Goal: Information Seeking & Learning: Find specific page/section

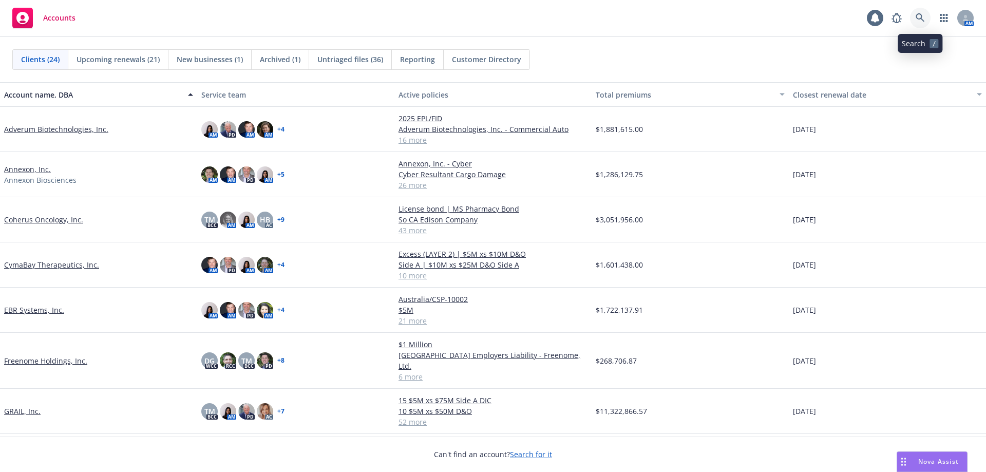
click at [916, 12] on link at bounding box center [920, 18] width 21 height 21
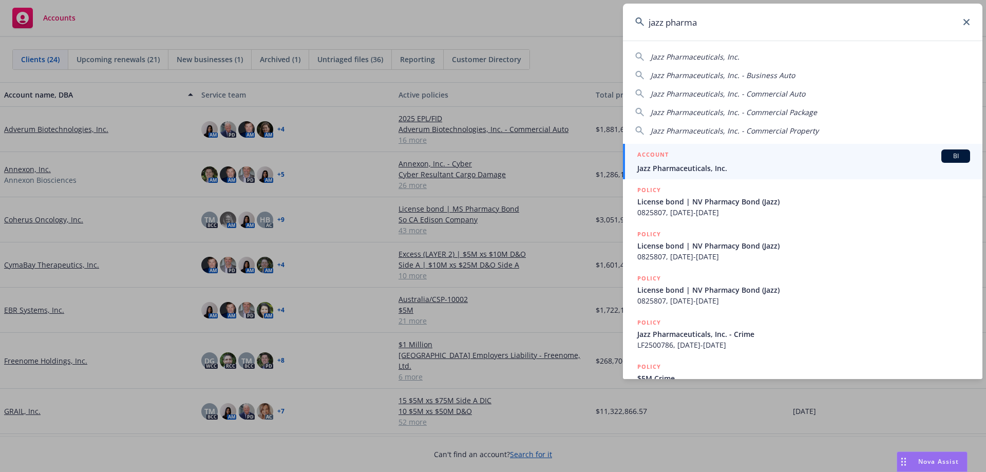
type input "jazz pharma"
click at [707, 170] on span "Jazz Pharmaceuticals, Inc." at bounding box center [803, 168] width 333 height 11
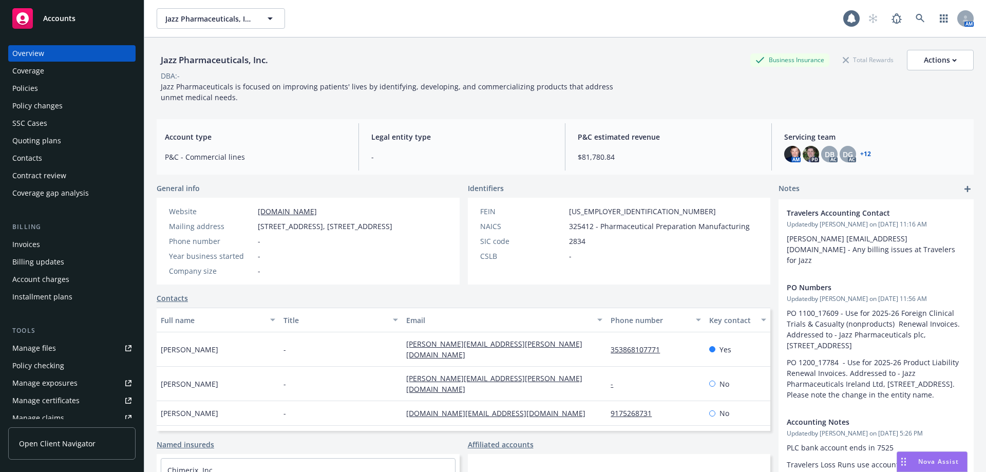
click at [77, 91] on div "Policies" at bounding box center [71, 88] width 119 height 16
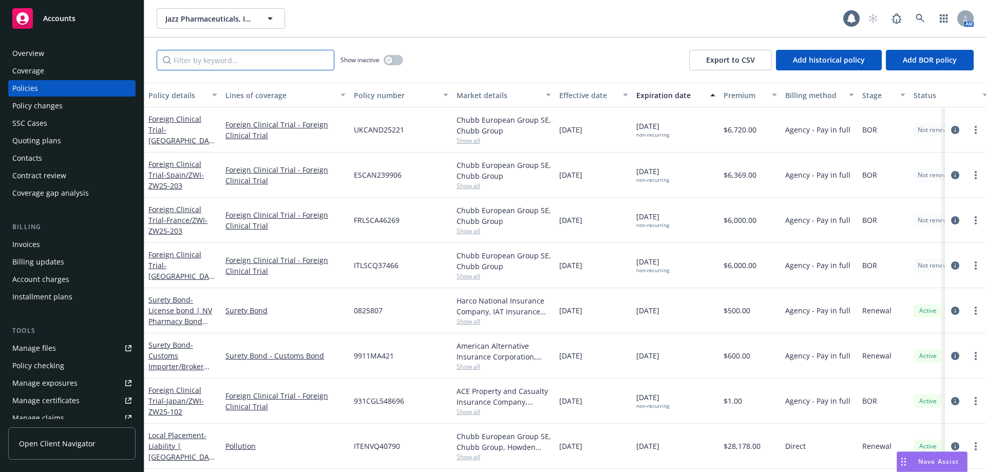
click at [233, 58] on input "Filter by keyword..." at bounding box center [246, 60] width 178 height 21
paste input "GWEP21095 [GEOGRAPHIC_DATA]"
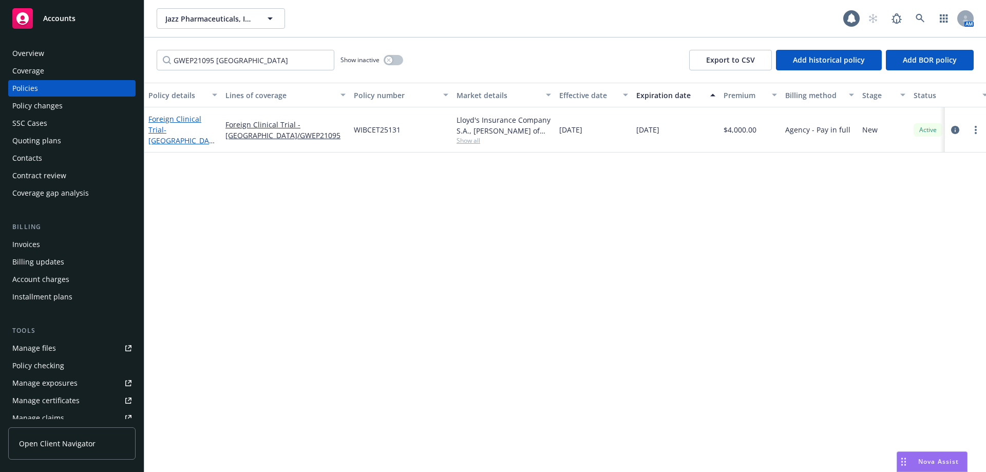
click at [182, 125] on link "Foreign Clinical Trial - [GEOGRAPHIC_DATA]/GWEP21095" at bounding box center [180, 135] width 65 height 42
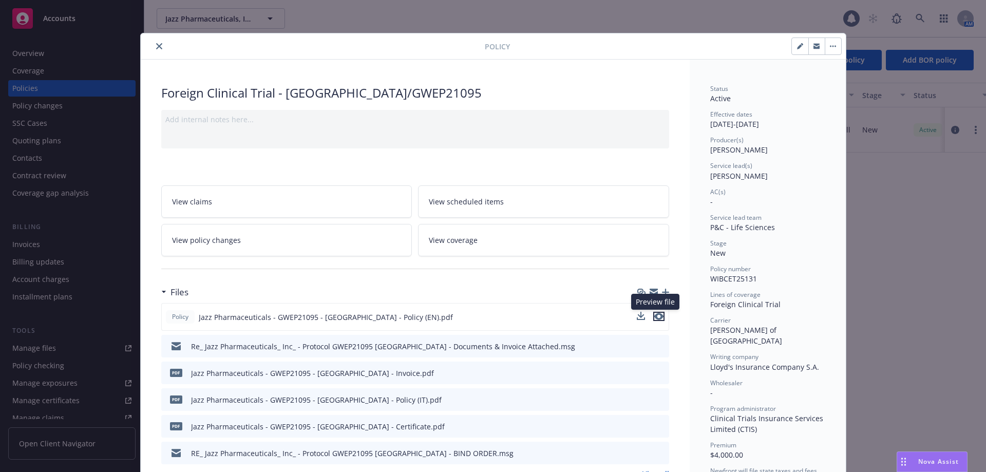
click at [656, 318] on icon "preview file" at bounding box center [658, 316] width 9 height 7
click at [156, 46] on icon "close" at bounding box center [159, 46] width 6 height 6
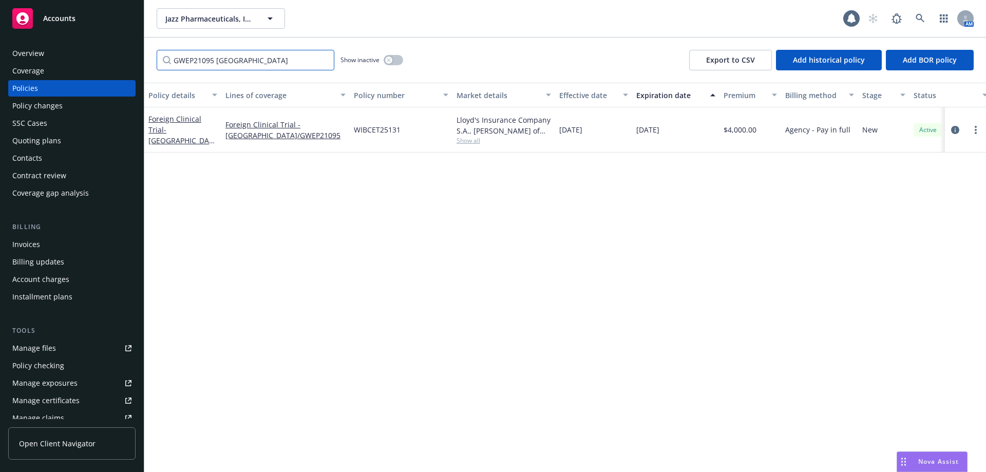
click at [245, 64] on input "GWEP21095 [GEOGRAPHIC_DATA]" at bounding box center [246, 60] width 178 height 21
drag, startPoint x: 252, startPoint y: 61, endPoint x: 60, endPoint y: 54, distance: 192.2
click at [60, 54] on div "Accounts Overview Coverage Policies Policy changes SSC Cases Quoting plans Cont…" at bounding box center [493, 236] width 986 height 472
paste input "JZP598-208"
click at [177, 123] on link "Foreign Clinical Trial - [GEOGRAPHIC_DATA]/JZP598-208" at bounding box center [178, 129] width 60 height 31
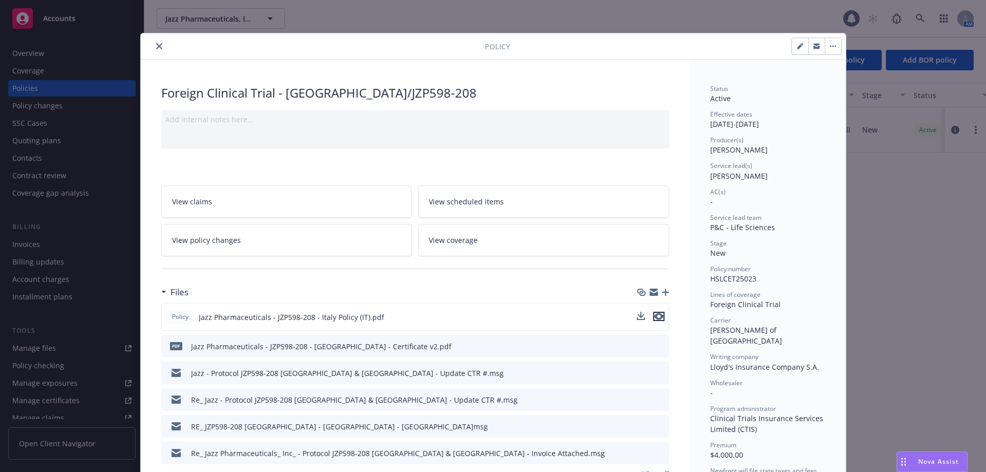
click at [654, 318] on icon "preview file" at bounding box center [658, 316] width 9 height 7
click at [656, 315] on icon "preview file" at bounding box center [658, 316] width 9 height 7
click at [153, 47] on button "close" at bounding box center [159, 46] width 12 height 12
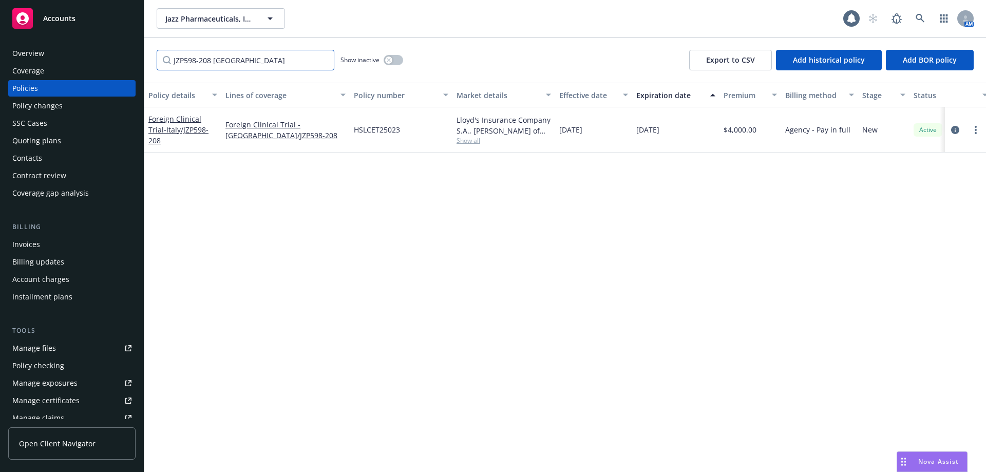
drag, startPoint x: 255, startPoint y: 65, endPoint x: 29, endPoint y: 51, distance: 226.4
click at [30, 51] on div "Accounts Overview Coverage Policies Policy changes SSC Cases Quoting plans Cont…" at bounding box center [493, 236] width 986 height 472
paste input "6 [GEOGRAPHIC_DATA]"
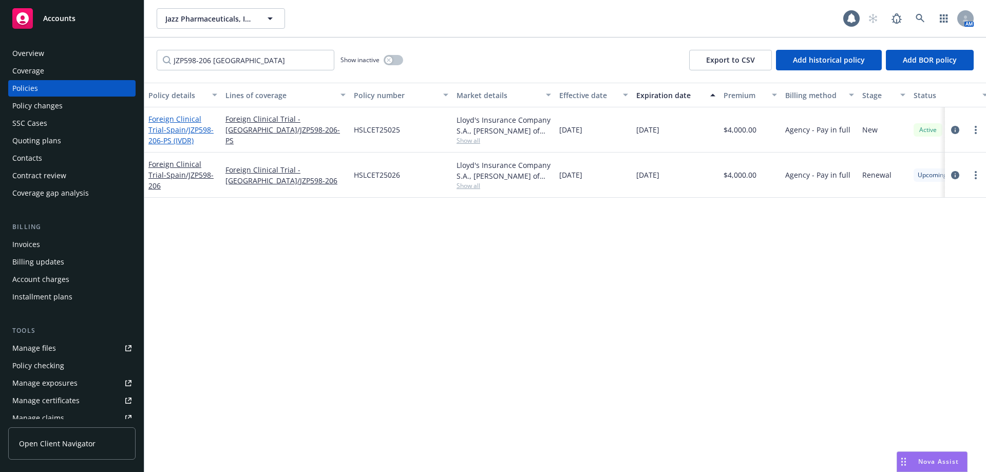
click at [191, 128] on span "- [GEOGRAPHIC_DATA]/JZP598-206-PS (IVDR)" at bounding box center [180, 135] width 65 height 21
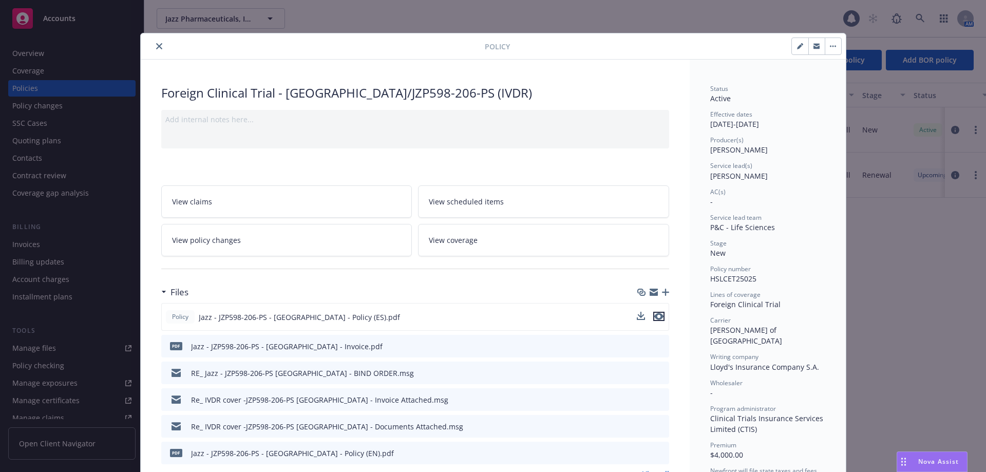
click at [654, 315] on icon "preview file" at bounding box center [658, 316] width 9 height 7
click at [150, 51] on div at bounding box center [315, 46] width 340 height 12
click at [156, 48] on icon "close" at bounding box center [159, 46] width 6 height 6
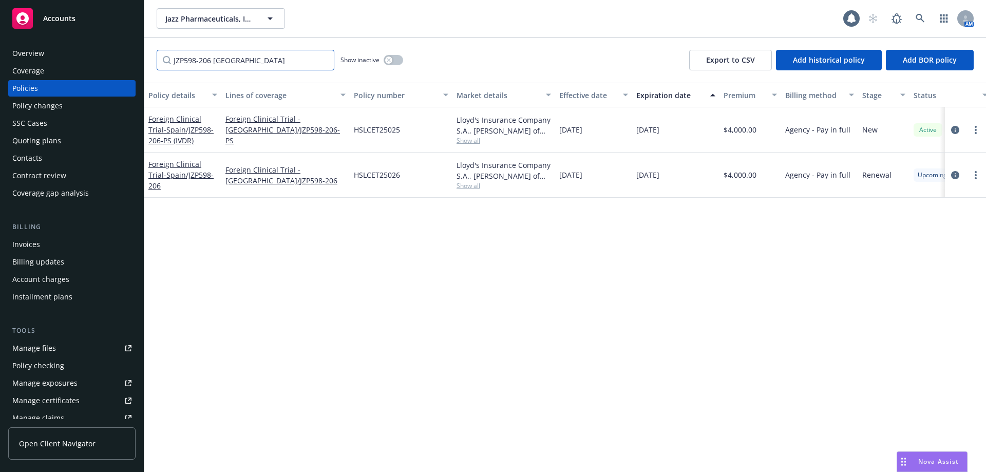
drag, startPoint x: 268, startPoint y: 59, endPoint x: 63, endPoint y: 51, distance: 205.6
click at [59, 51] on div "Accounts Overview Coverage Policies Policy changes SSC Cases Quoting plans Cont…" at bounding box center [493, 236] width 986 height 472
paste input "8"
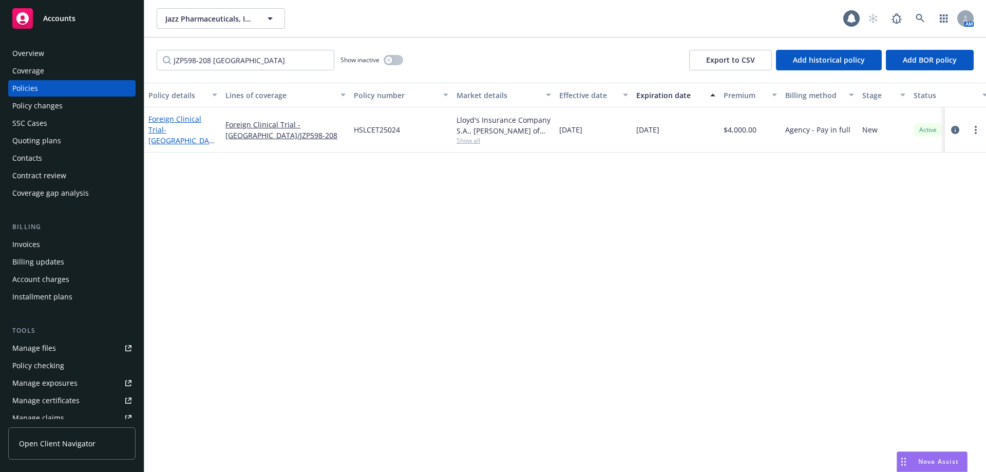
click at [163, 125] on link "Foreign Clinical Trial - [GEOGRAPHIC_DATA]/JZP598-208" at bounding box center [180, 135] width 65 height 42
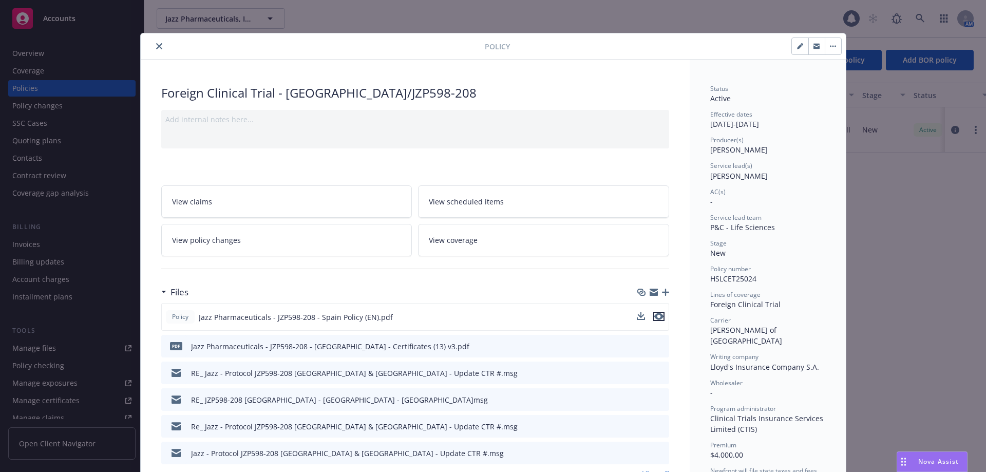
click at [657, 316] on icon "preview file" at bounding box center [658, 316] width 9 height 7
click at [153, 44] on button "close" at bounding box center [159, 46] width 12 height 12
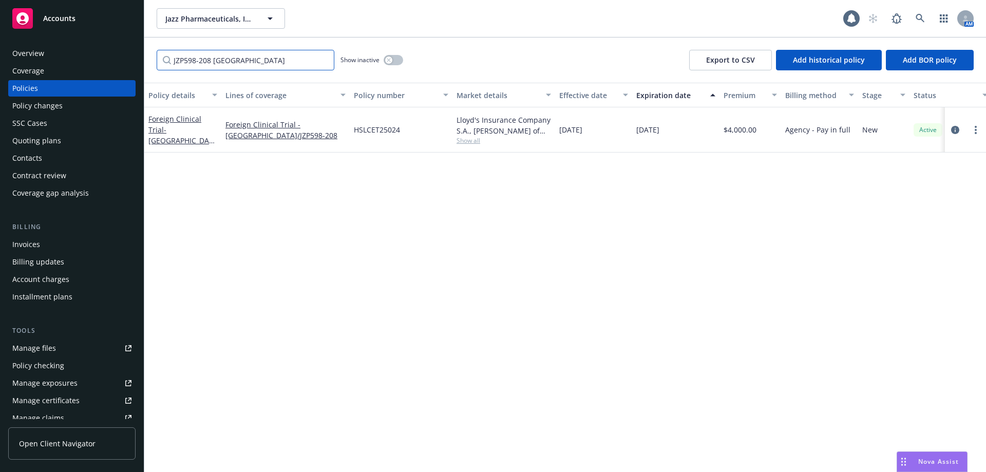
drag, startPoint x: 233, startPoint y: 63, endPoint x: 67, endPoint y: 45, distance: 166.4
click at [68, 45] on div "Accounts Overview Coverage Policies Policy changes SSC Cases Quoting plans Cont…" at bounding box center [493, 236] width 986 height 472
paste input "[GEOGRAPHIC_DATA]"
click at [177, 123] on link "Foreign Clinical Trial - [GEOGRAPHIC_DATA]/JZP598-208" at bounding box center [178, 129] width 60 height 31
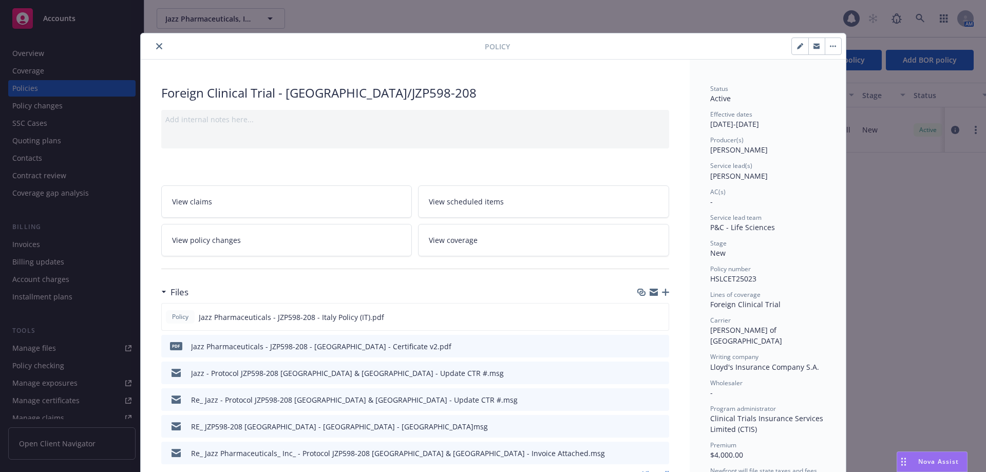
scroll to position [31, 0]
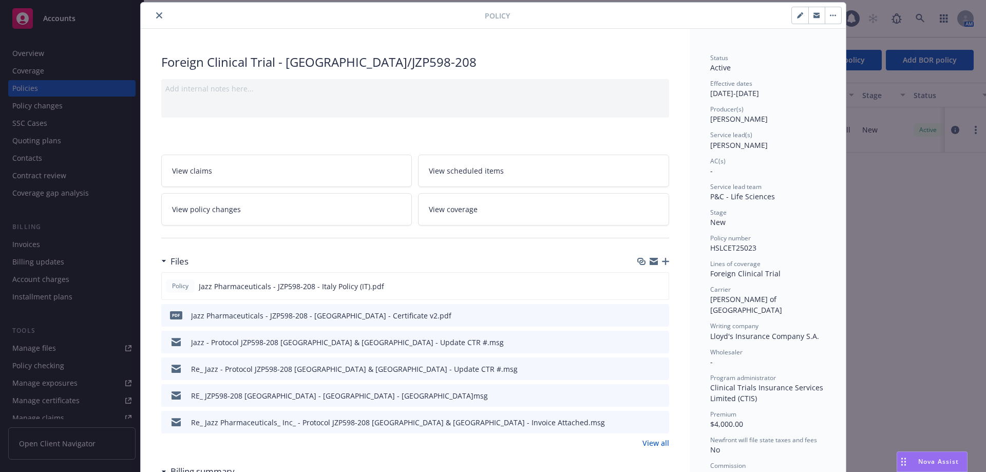
click at [658, 311] on icon "preview file" at bounding box center [659, 314] width 9 height 7
click at [156, 17] on icon "close" at bounding box center [159, 15] width 6 height 6
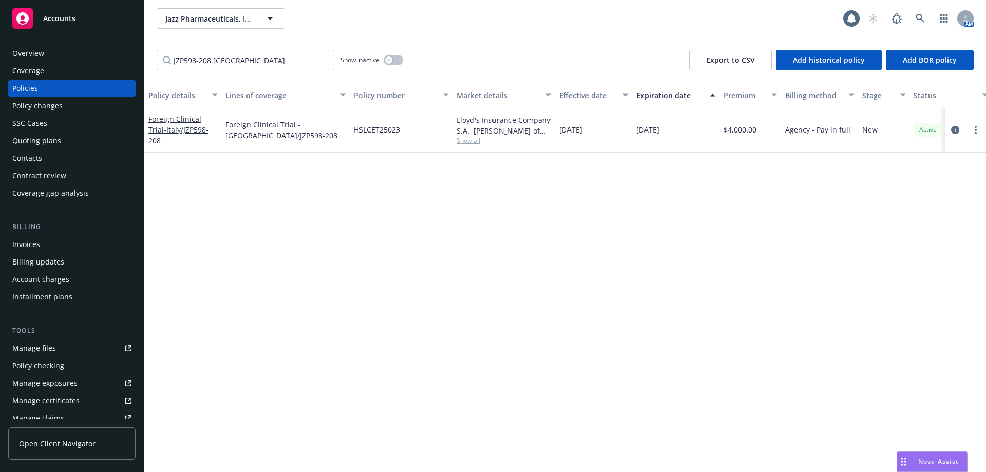
click at [156, 11] on div "Jazz Pharmaceuticals, Inc. Jazz Pharmaceuticals, Inc. 1 AM" at bounding box center [565, 18] width 842 height 37
drag, startPoint x: 261, startPoint y: 63, endPoint x: 118, endPoint y: 51, distance: 143.8
click at [122, 51] on div "Accounts Overview Coverage Policies Policy changes SSC Cases Quoting plans Cont…" at bounding box center [493, 236] width 986 height 472
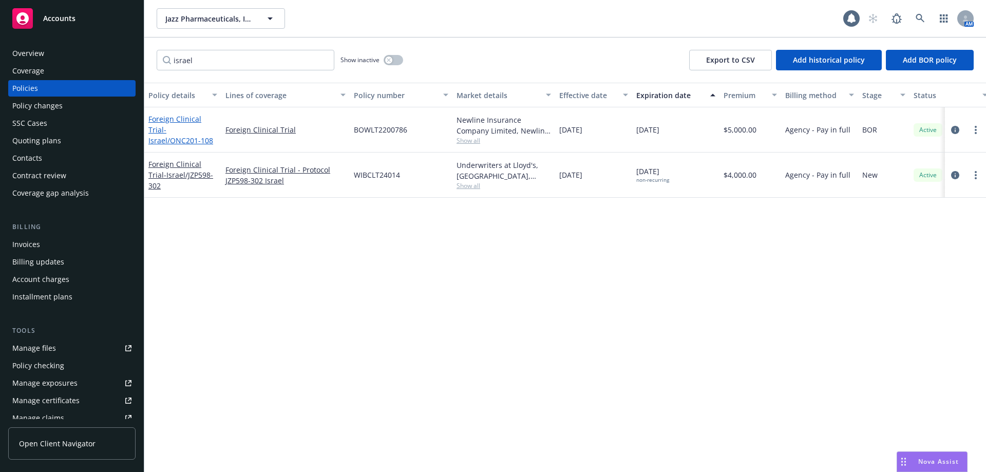
click at [180, 134] on span "- [GEOGRAPHIC_DATA]/ONC201-108" at bounding box center [180, 135] width 65 height 21
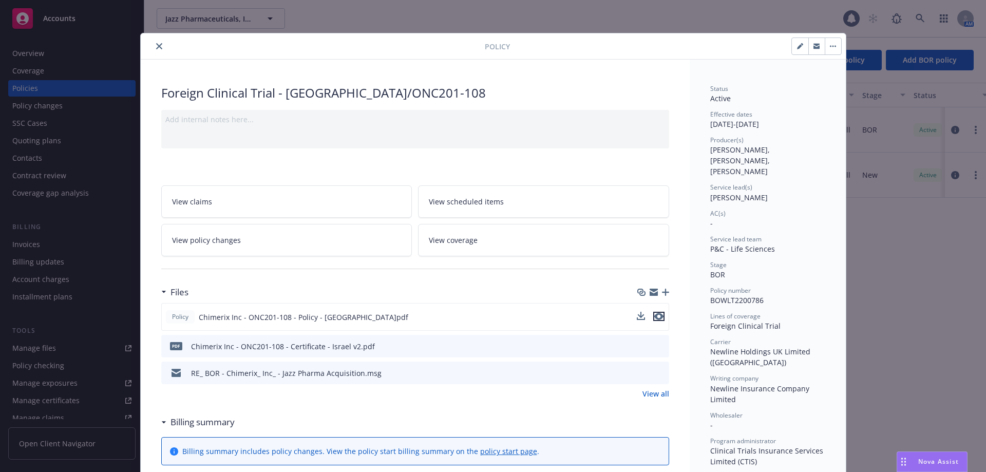
click at [656, 318] on icon "preview file" at bounding box center [658, 316] width 9 height 7
click at [156, 44] on icon "close" at bounding box center [159, 46] width 6 height 6
click at [156, 47] on icon "close" at bounding box center [159, 46] width 6 height 6
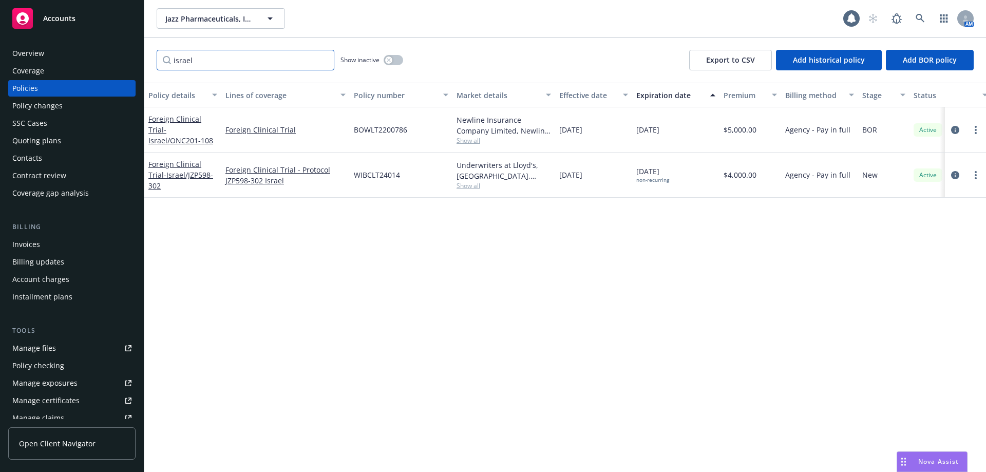
drag, startPoint x: 187, startPoint y: 62, endPoint x: 52, endPoint y: 52, distance: 135.5
click at [61, 53] on div "Accounts Overview Coverage Policies Policy changes SSC Cases Quoting plans Cont…" at bounding box center [493, 236] width 986 height 472
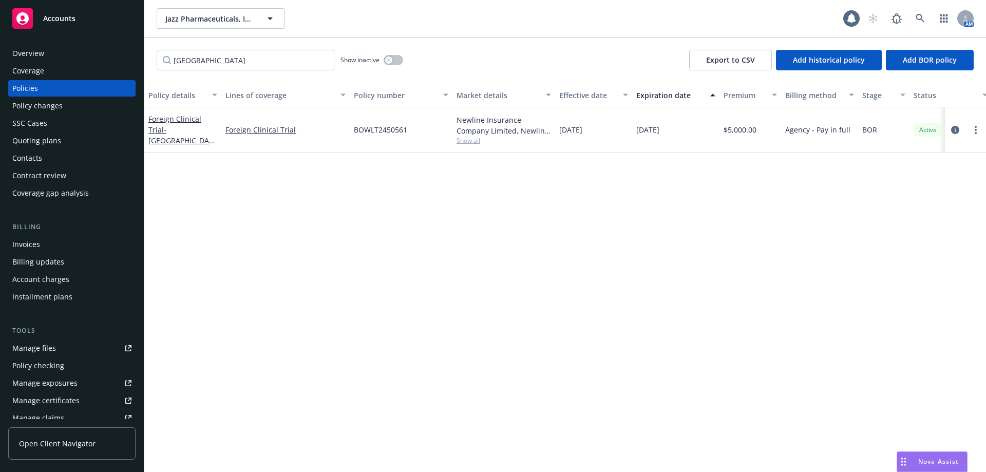
click at [161, 120] on link "Foreign Clinical Trial - [GEOGRAPHIC_DATA]/ONC201-108" at bounding box center [180, 135] width 65 height 42
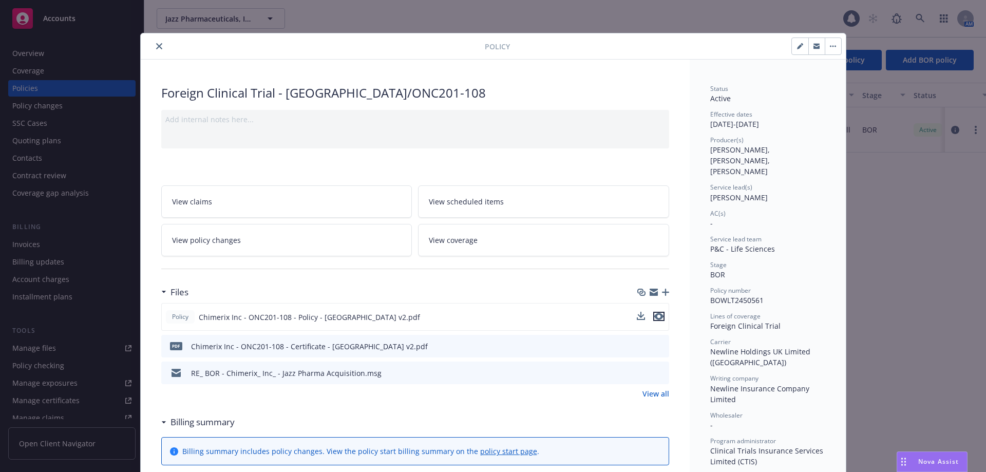
click at [656, 314] on icon "preview file" at bounding box center [658, 316] width 9 height 7
click at [157, 47] on icon "close" at bounding box center [159, 46] width 6 height 6
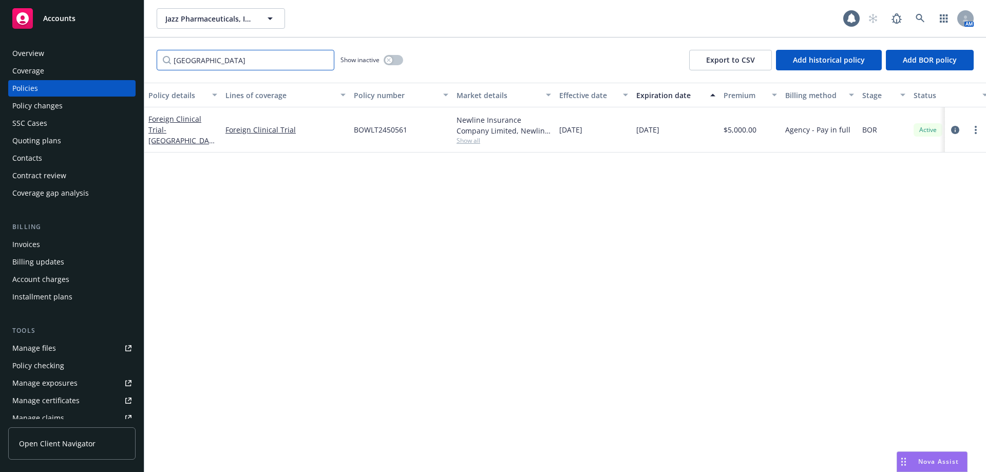
drag, startPoint x: 242, startPoint y: 60, endPoint x: 37, endPoint y: 41, distance: 205.3
click at [44, 43] on div "Accounts Overview Coverage Policies Policy changes SSC Cases Quoting plans Cont…" at bounding box center [493, 236] width 986 height 472
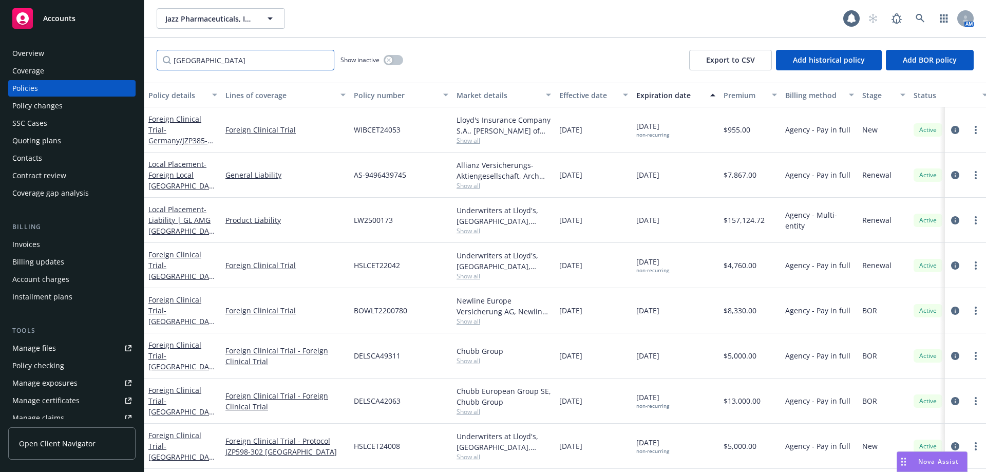
click at [233, 59] on input "[GEOGRAPHIC_DATA]" at bounding box center [246, 60] width 178 height 21
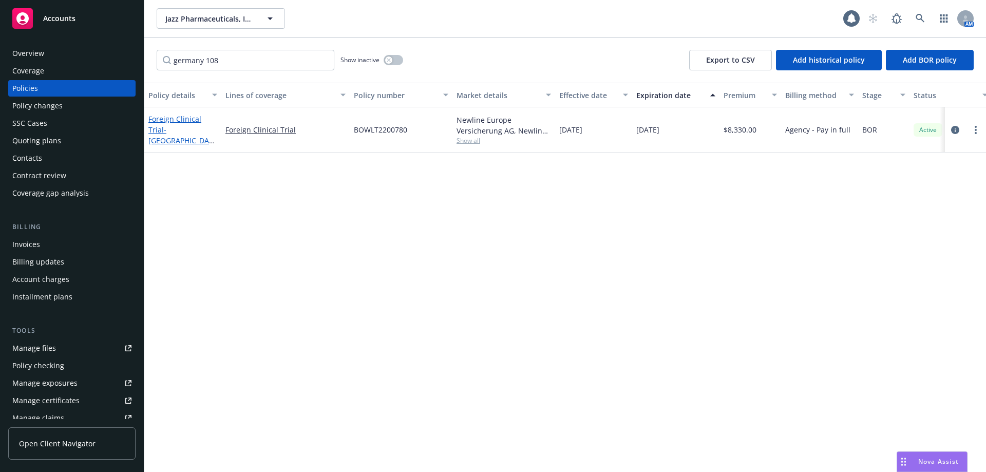
click at [199, 119] on link "Foreign Clinical Trial - [GEOGRAPHIC_DATA]/ONC201-108" at bounding box center [180, 135] width 65 height 42
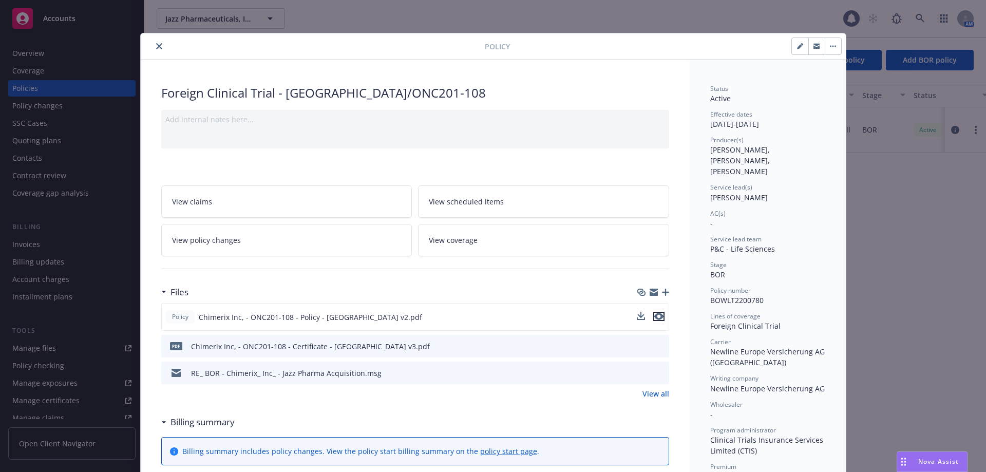
click at [655, 314] on icon "preview file" at bounding box center [658, 316] width 9 height 7
click at [156, 46] on icon "close" at bounding box center [159, 46] width 6 height 6
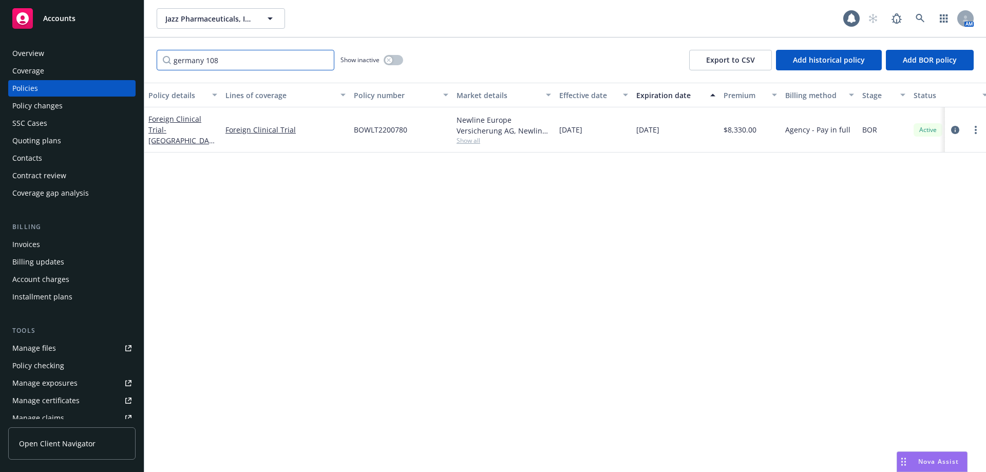
drag, startPoint x: 229, startPoint y: 61, endPoint x: 110, endPoint y: 60, distance: 118.1
click at [118, 61] on div "Accounts Overview Coverage Policies Policy changes SSC Cases Quoting plans Cont…" at bounding box center [493, 236] width 986 height 472
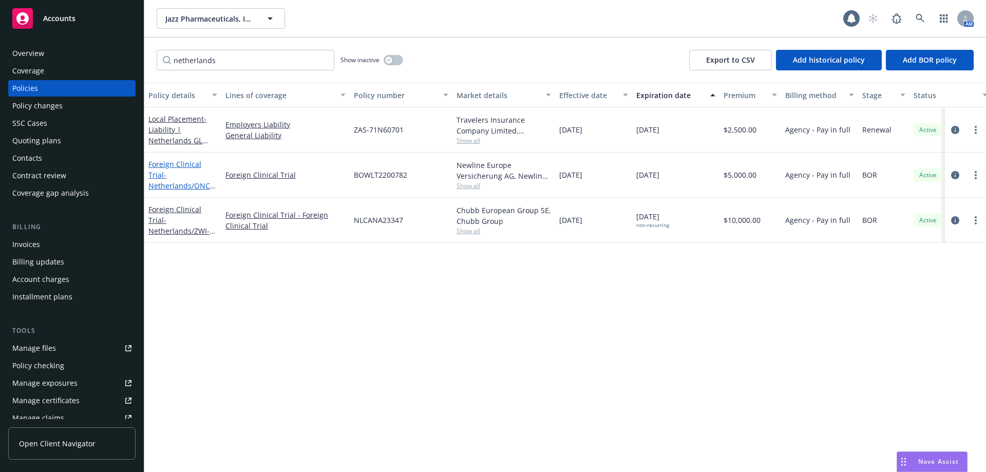
click at [186, 183] on span "- [GEOGRAPHIC_DATA]/ONC201-108" at bounding box center [181, 185] width 67 height 31
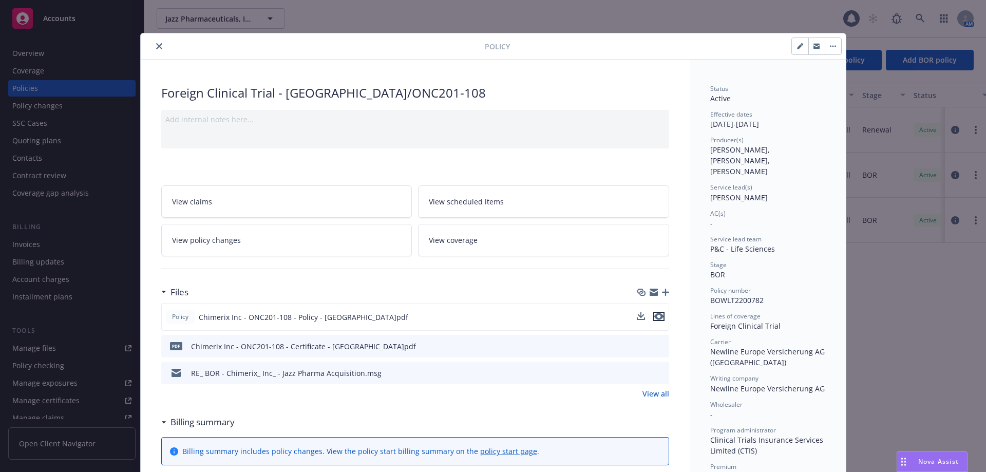
click at [655, 316] on icon "preview file" at bounding box center [658, 316] width 9 height 7
click at [157, 42] on button "close" at bounding box center [159, 46] width 12 height 12
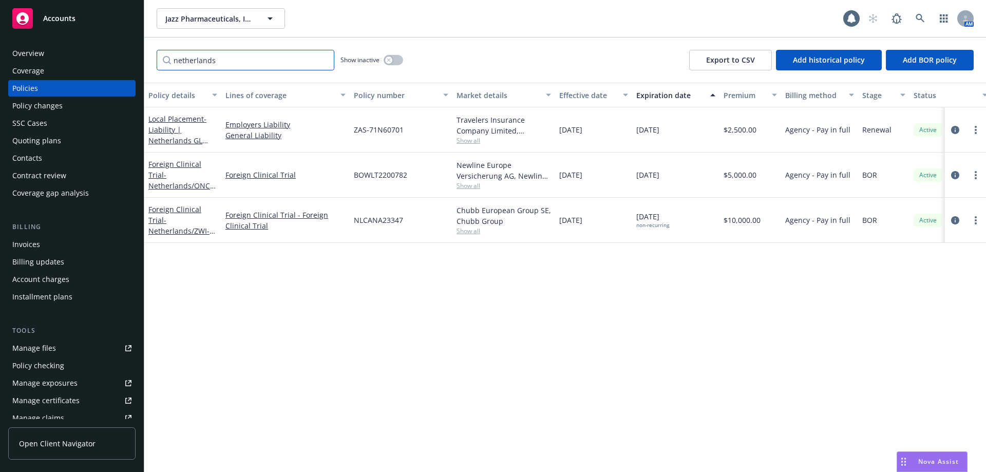
drag, startPoint x: 237, startPoint y: 53, endPoint x: 88, endPoint y: 56, distance: 149.5
click at [105, 57] on div "Accounts Overview Coverage Policies Policy changes SSC Cases Quoting plans Cont…" at bounding box center [493, 236] width 986 height 472
drag, startPoint x: 247, startPoint y: 59, endPoint x: 255, endPoint y: 59, distance: 7.7
click at [247, 59] on input "[GEOGRAPHIC_DATA]" at bounding box center [246, 60] width 178 height 21
drag, startPoint x: 258, startPoint y: 59, endPoint x: 75, endPoint y: 42, distance: 184.1
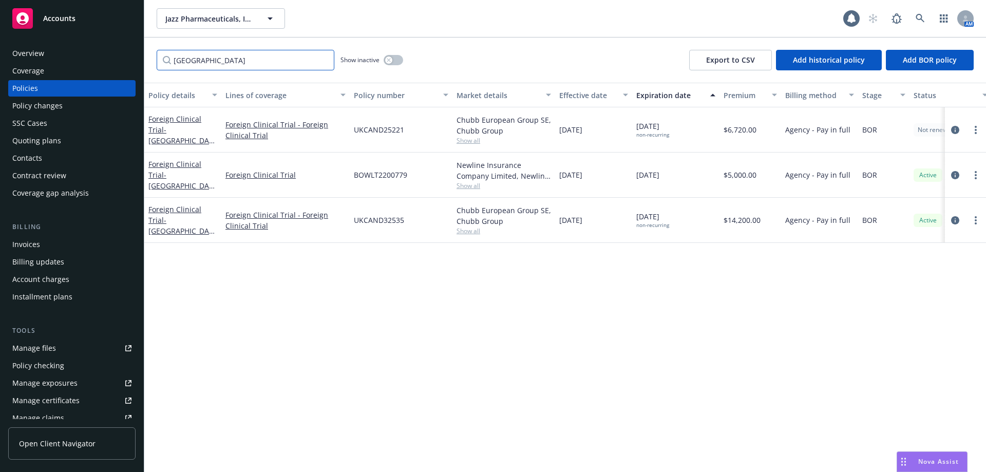
click at [78, 42] on div "Accounts Overview Coverage Policies Policy changes SSC Cases Quoting plans Cont…" at bounding box center [493, 236] width 986 height 472
paste input "GWEP21095 [GEOGRAPHIC_DATA]"
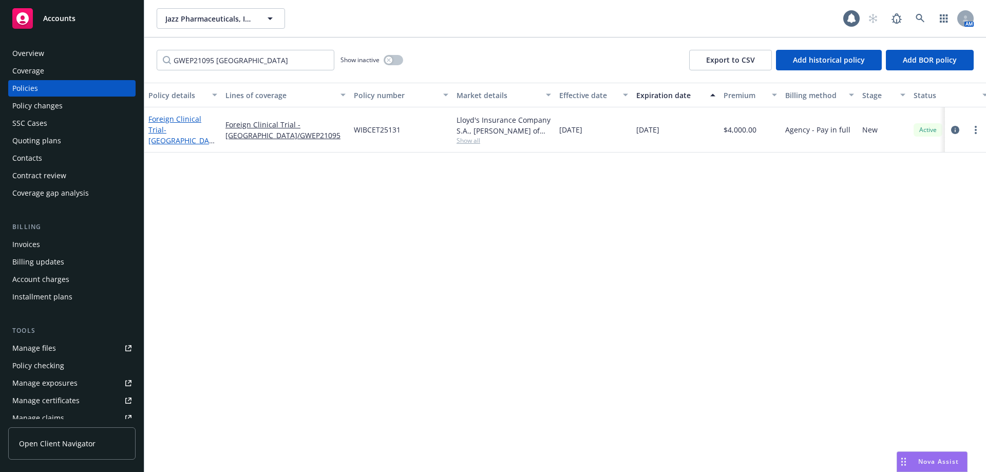
click at [204, 129] on span "- [GEOGRAPHIC_DATA]/GWEP21095" at bounding box center [181, 140] width 66 height 31
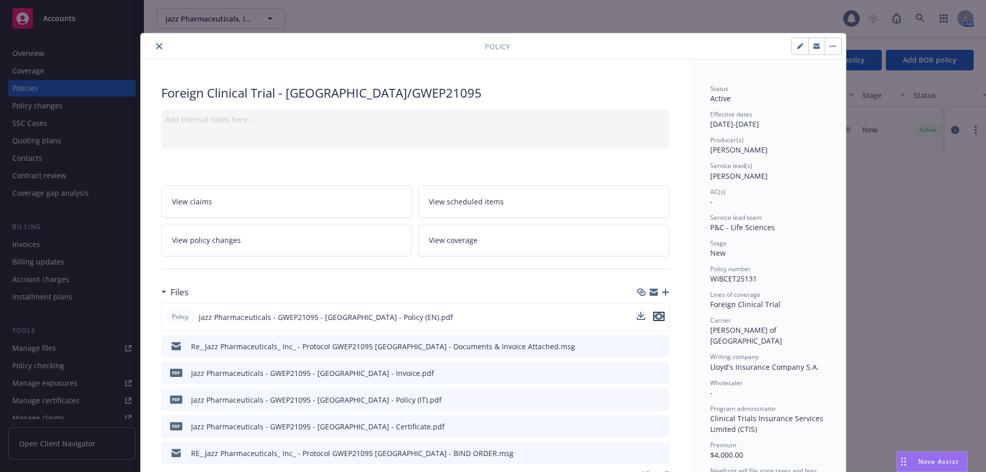
click at [654, 317] on icon "preview file" at bounding box center [658, 316] width 9 height 7
click at [156, 45] on icon "close" at bounding box center [159, 46] width 6 height 6
click at [157, 46] on icon "close" at bounding box center [159, 46] width 6 height 6
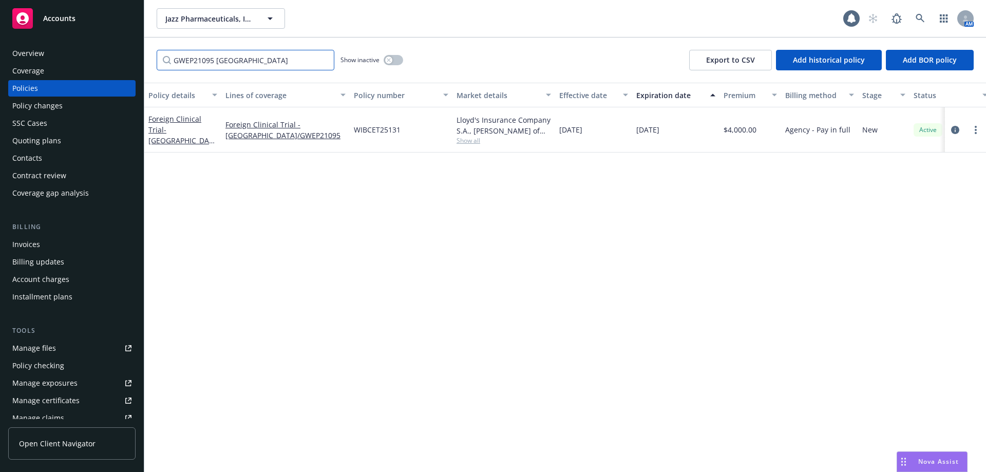
drag, startPoint x: 250, startPoint y: 62, endPoint x: 95, endPoint y: 50, distance: 155.5
click at [95, 50] on div "Accounts Overview Coverage Policies Policy changes SSC Cases Quoting plans Cont…" at bounding box center [493, 236] width 986 height 472
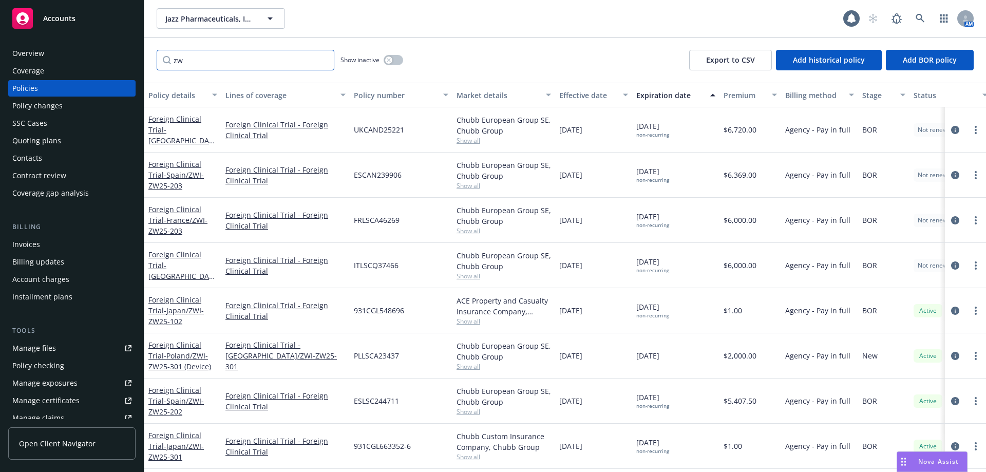
type input "z"
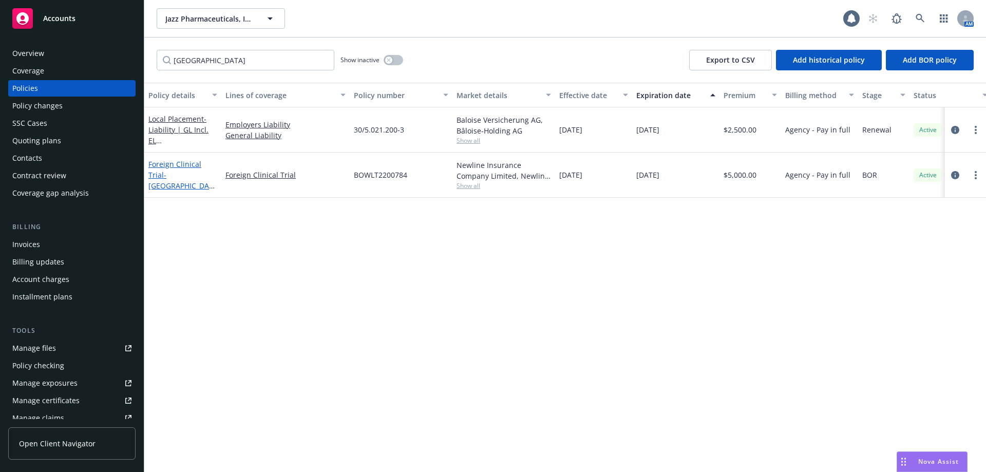
click at [203, 161] on link "Foreign Clinical Trial - [GEOGRAPHIC_DATA]/ONC201-108" at bounding box center [180, 180] width 65 height 42
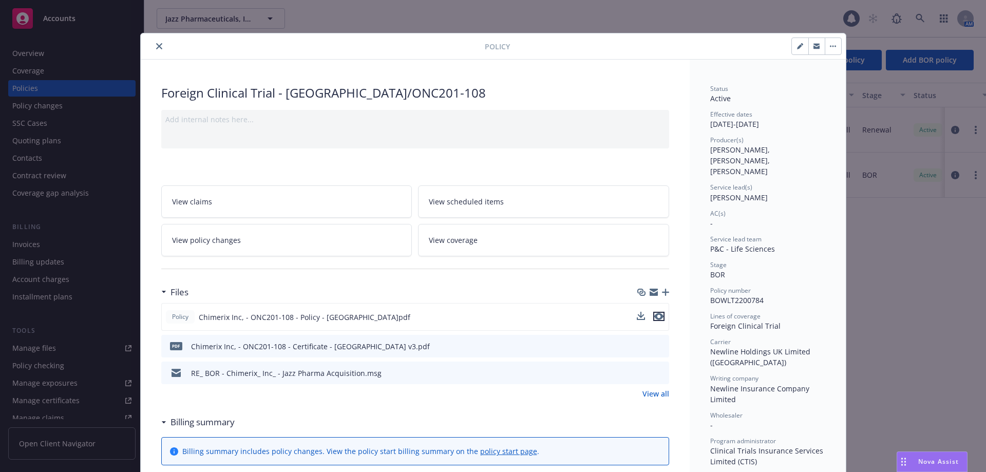
click at [654, 317] on icon "preview file" at bounding box center [658, 316] width 9 height 7
click at [657, 348] on icon "preview file" at bounding box center [659, 345] width 9 height 7
click at [156, 44] on icon "close" at bounding box center [159, 46] width 6 height 6
click at [153, 45] on button "close" at bounding box center [159, 46] width 12 height 12
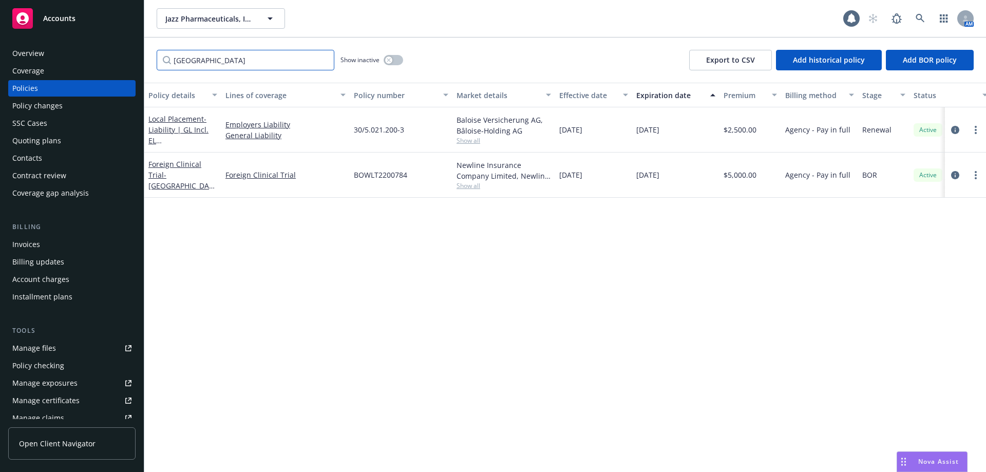
drag, startPoint x: 241, startPoint y: 62, endPoint x: 120, endPoint y: 61, distance: 121.2
click at [159, 61] on input "[GEOGRAPHIC_DATA]" at bounding box center [246, 60] width 178 height 21
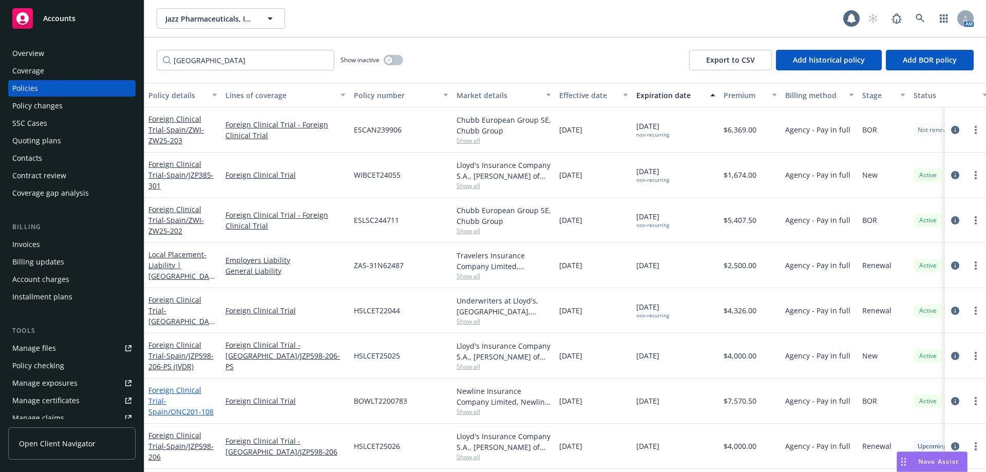
click at [200, 397] on link "Foreign Clinical Trial - [GEOGRAPHIC_DATA]/ONC201-108" at bounding box center [180, 400] width 65 height 31
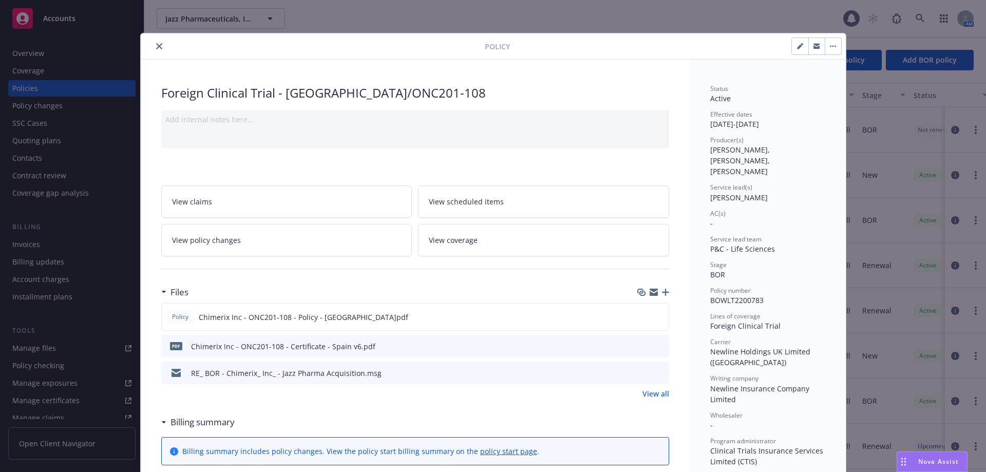
click at [655, 346] on icon "preview file" at bounding box center [659, 345] width 9 height 7
click at [156, 49] on icon "close" at bounding box center [159, 46] width 6 height 6
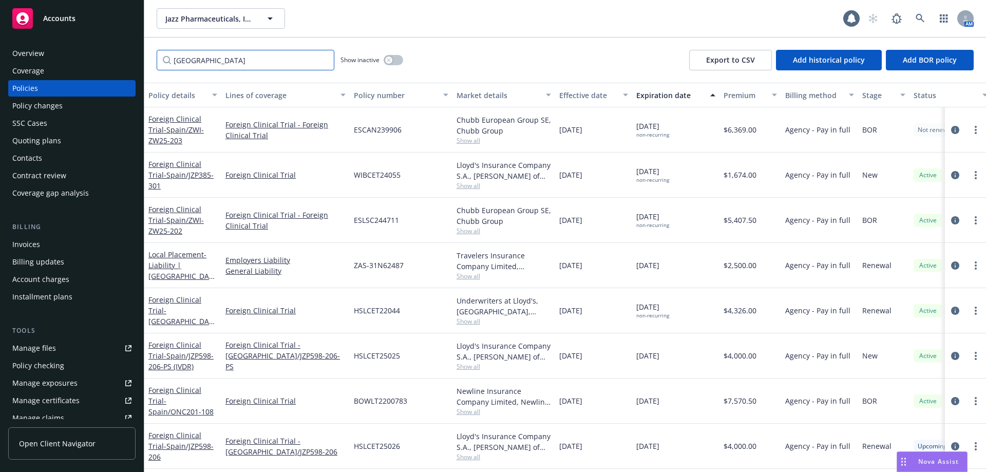
drag, startPoint x: 226, startPoint y: 68, endPoint x: 143, endPoint y: 59, distance: 83.7
click at [143, 59] on div "Accounts Overview Coverage Policies Policy changes SSC Cases Quoting plans Cont…" at bounding box center [493, 236] width 986 height 472
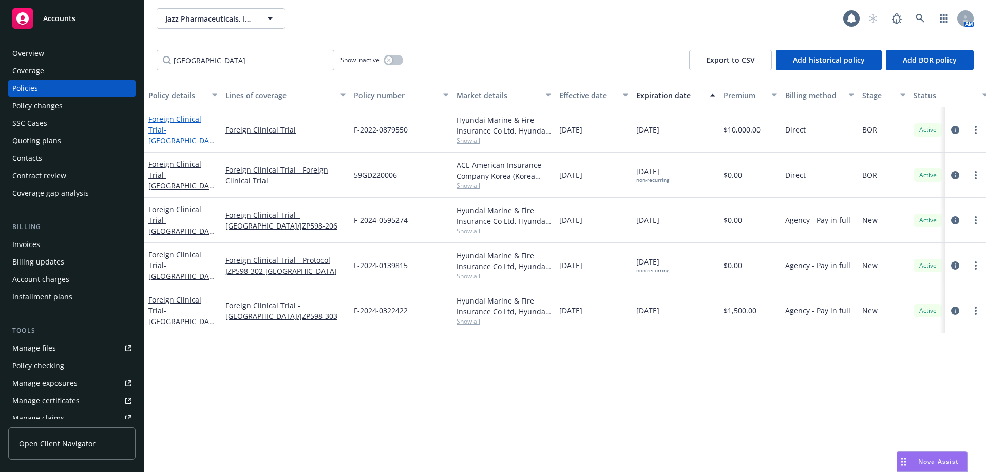
click at [178, 139] on span "- [GEOGRAPHIC_DATA]/ONC201-108" at bounding box center [181, 140] width 66 height 31
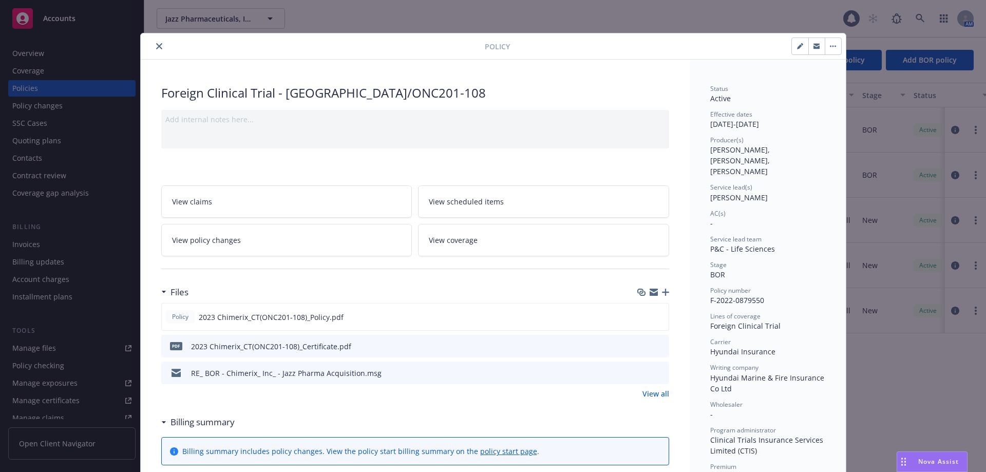
click at [660, 344] on button "preview file" at bounding box center [659, 345] width 11 height 9
click at [654, 318] on icon "preview file" at bounding box center [658, 316] width 9 height 7
click at [156, 42] on button "close" at bounding box center [159, 46] width 12 height 12
click at [156, 47] on icon "close" at bounding box center [159, 46] width 6 height 6
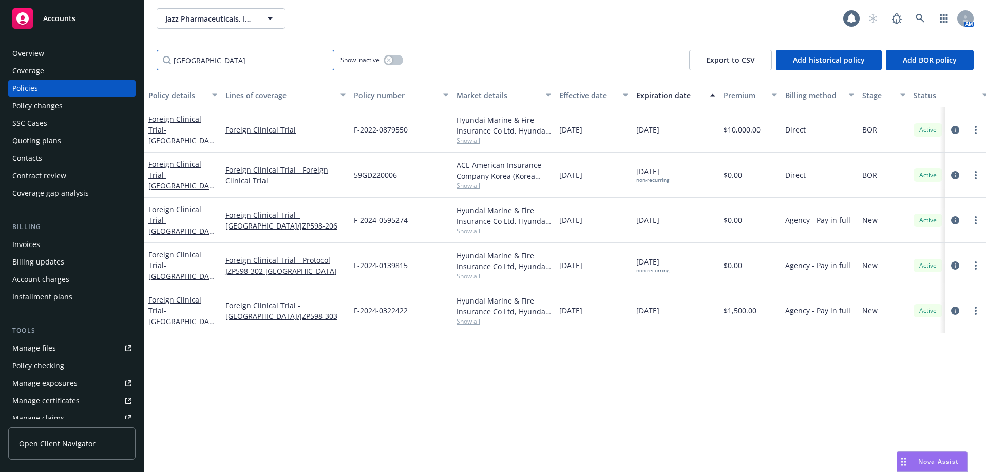
drag, startPoint x: 184, startPoint y: 60, endPoint x: 133, endPoint y: 55, distance: 51.6
click at [133, 55] on div "Accounts Overview Coverage Policies Policy changes SSC Cases Quoting plans Cont…" at bounding box center [493, 236] width 986 height 472
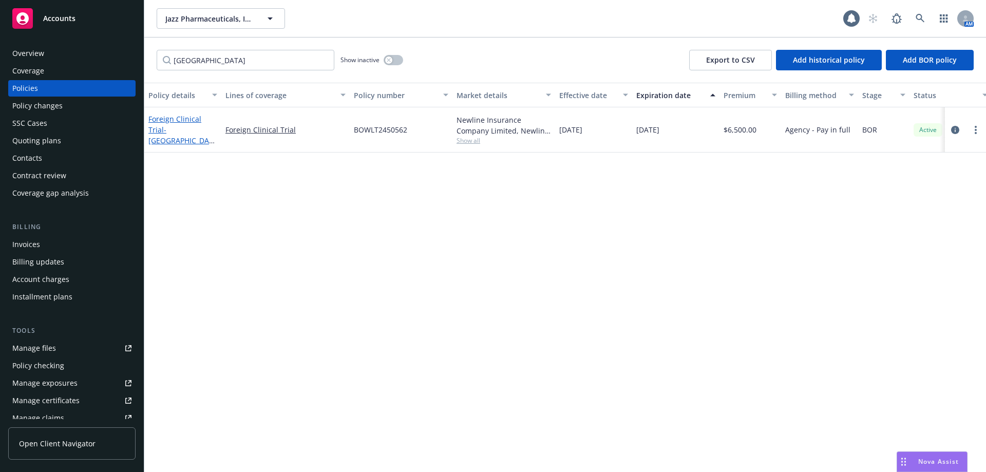
click at [180, 137] on span "- [GEOGRAPHIC_DATA]/ONC201-108" at bounding box center [181, 140] width 66 height 31
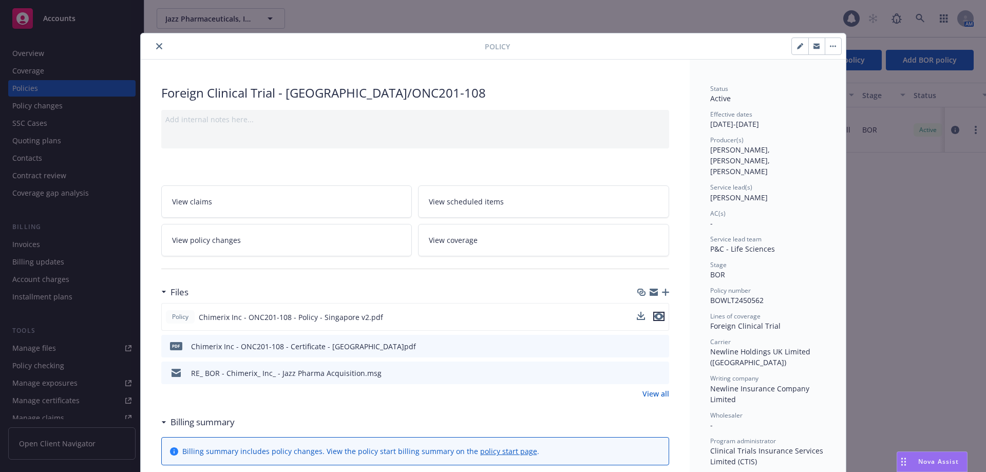
click at [655, 315] on icon "preview file" at bounding box center [658, 316] width 9 height 7
click at [156, 45] on icon "close" at bounding box center [159, 46] width 6 height 6
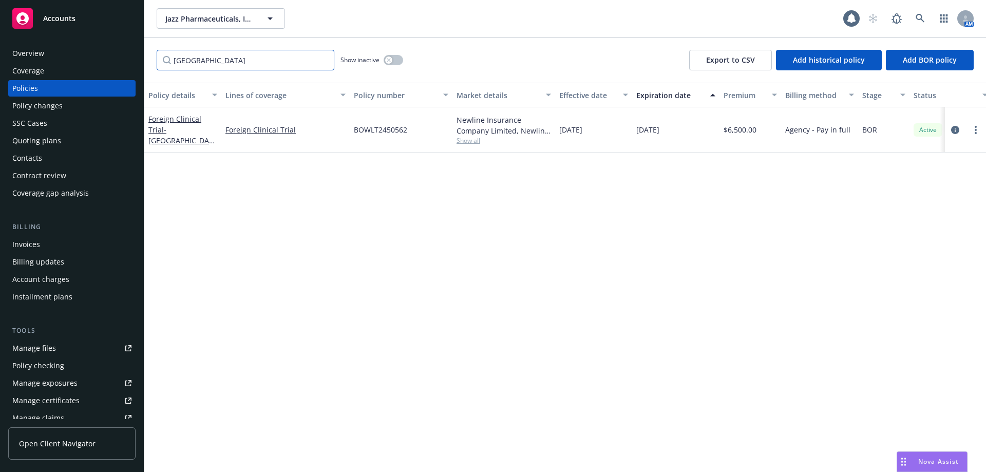
drag, startPoint x: 219, startPoint y: 58, endPoint x: 59, endPoint y: 35, distance: 161.8
click at [59, 36] on div "Accounts Overview Coverage Policies Policy changes SSC Cases Quoting plans Cont…" at bounding box center [493, 236] width 986 height 472
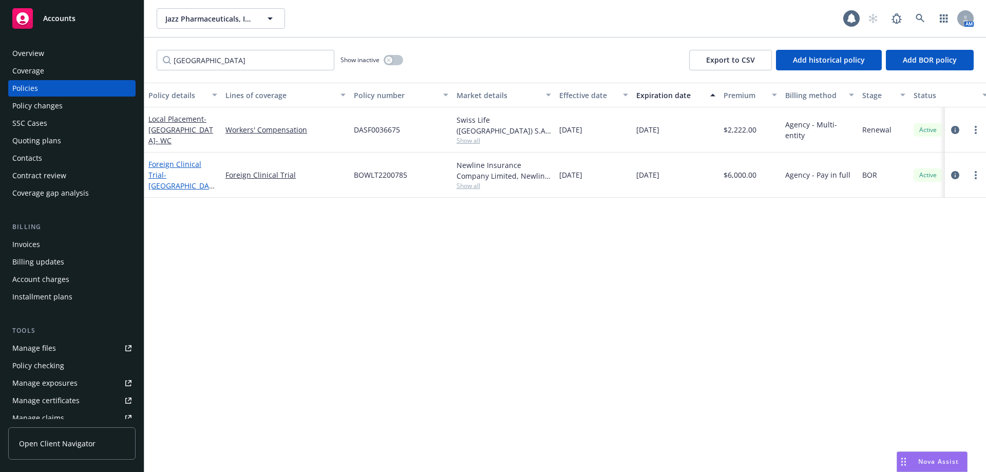
click at [194, 171] on span "- [GEOGRAPHIC_DATA]/ONC201-108" at bounding box center [181, 185] width 66 height 31
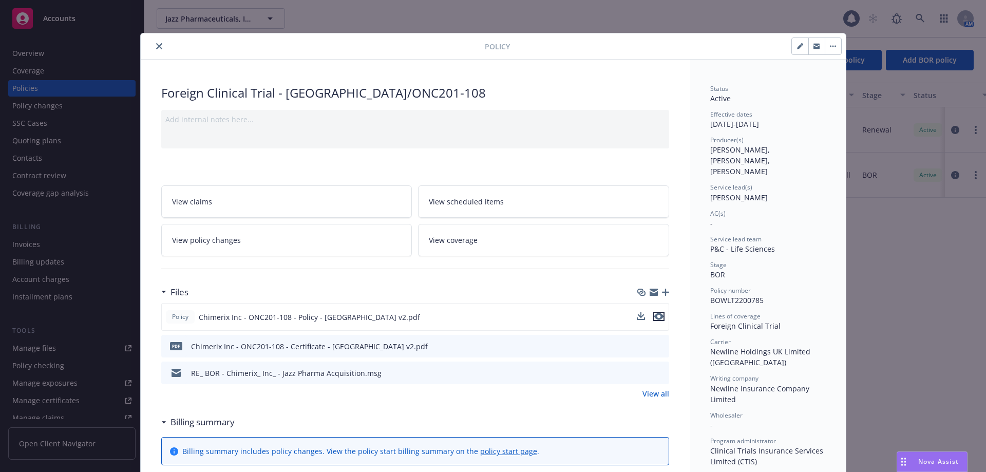
click at [656, 313] on icon "preview file" at bounding box center [658, 316] width 9 height 7
click at [153, 50] on button "close" at bounding box center [159, 46] width 12 height 12
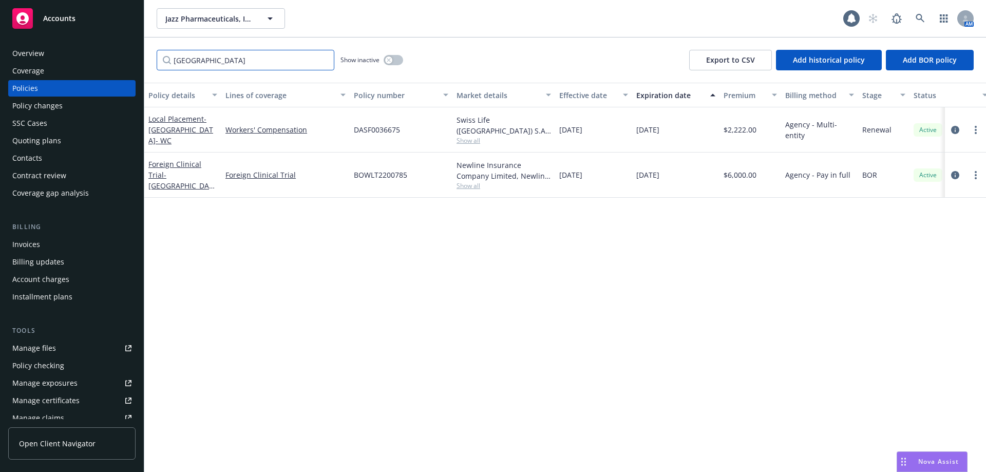
drag, startPoint x: 224, startPoint y: 62, endPoint x: 120, endPoint y: 54, distance: 104.0
click at [120, 54] on div "Accounts Overview Coverage Policies Policy changes SSC Cases Quoting plans Cont…" at bounding box center [493, 236] width 986 height 472
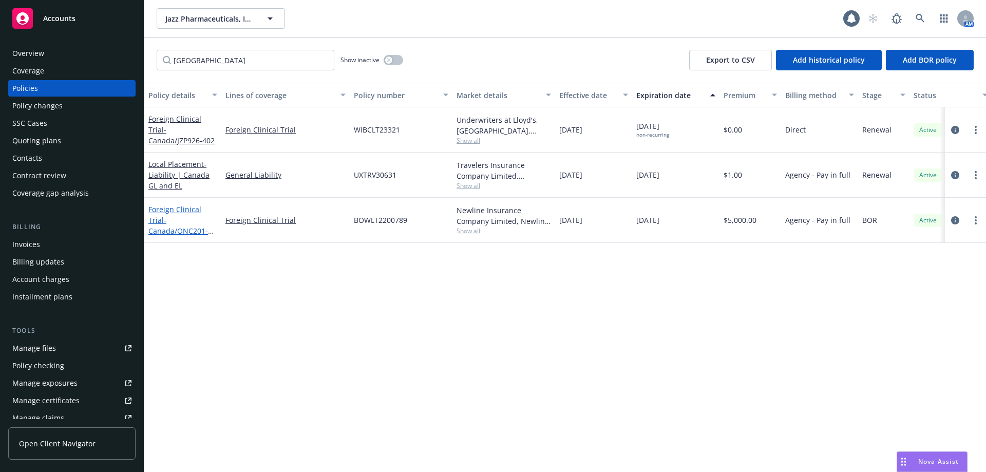
click at [187, 211] on link "Foreign Clinical Trial - [GEOGRAPHIC_DATA]/ONC201-108" at bounding box center [178, 225] width 60 height 42
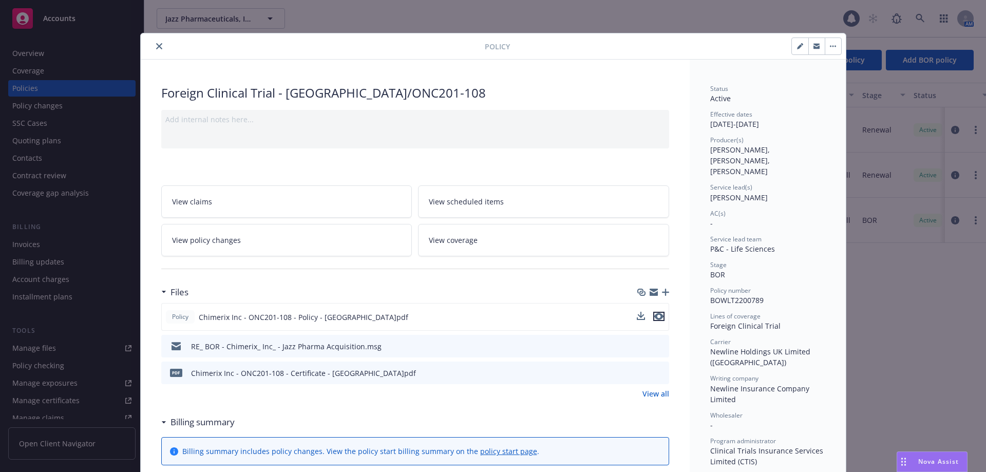
click at [656, 317] on icon "preview file" at bounding box center [658, 316] width 9 height 7
click at [157, 45] on icon "close" at bounding box center [159, 46] width 6 height 6
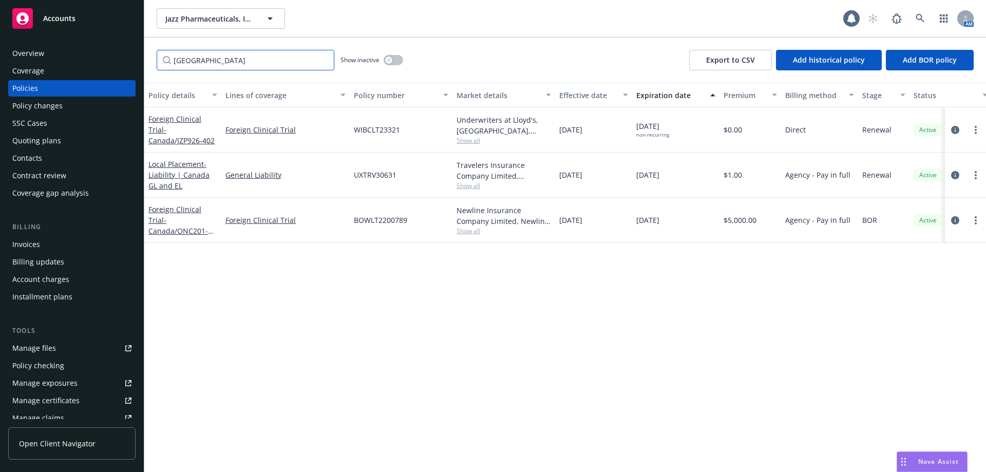
click at [84, 40] on div "Accounts Overview Coverage Policies Policy changes SSC Cases Quoting plans Cont…" at bounding box center [493, 236] width 986 height 472
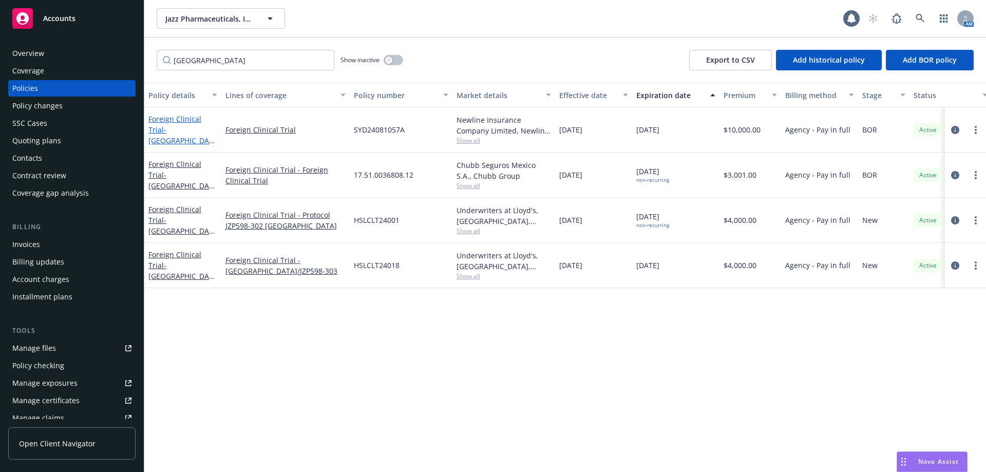
click at [187, 133] on span "- [GEOGRAPHIC_DATA]/ONC201-108" at bounding box center [181, 140] width 66 height 31
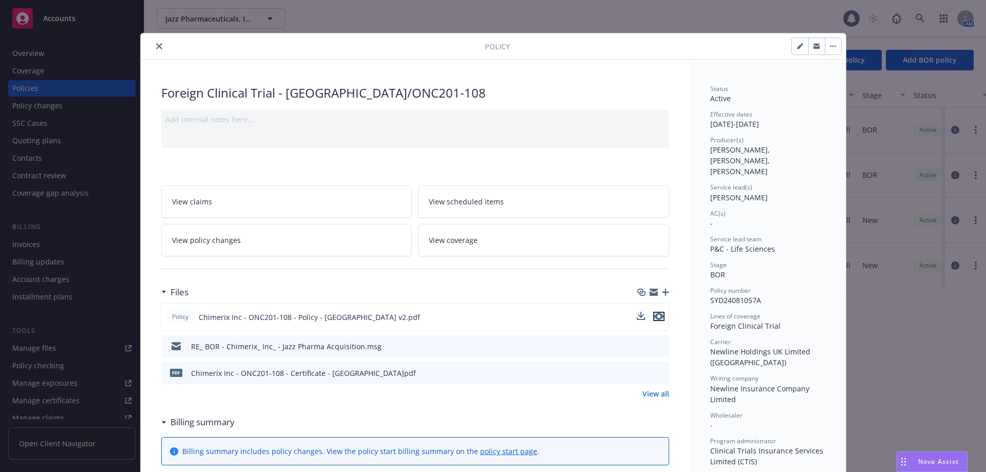
click at [656, 316] on icon "preview file" at bounding box center [658, 316] width 9 height 7
click at [153, 44] on button "close" at bounding box center [159, 46] width 12 height 12
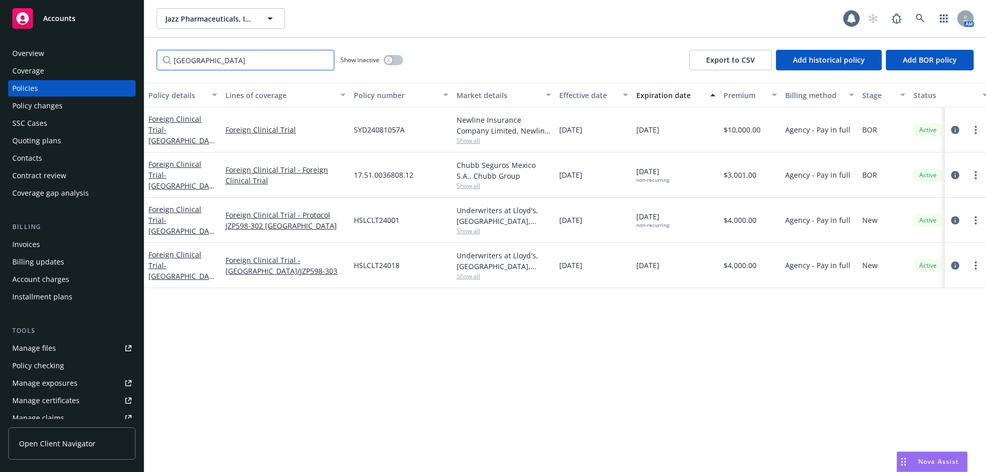
drag, startPoint x: 164, startPoint y: 59, endPoint x: 143, endPoint y: 54, distance: 22.2
click at [143, 55] on div "Accounts Overview Coverage Policies Policy changes SSC Cases Quoting plans Cont…" at bounding box center [493, 236] width 986 height 472
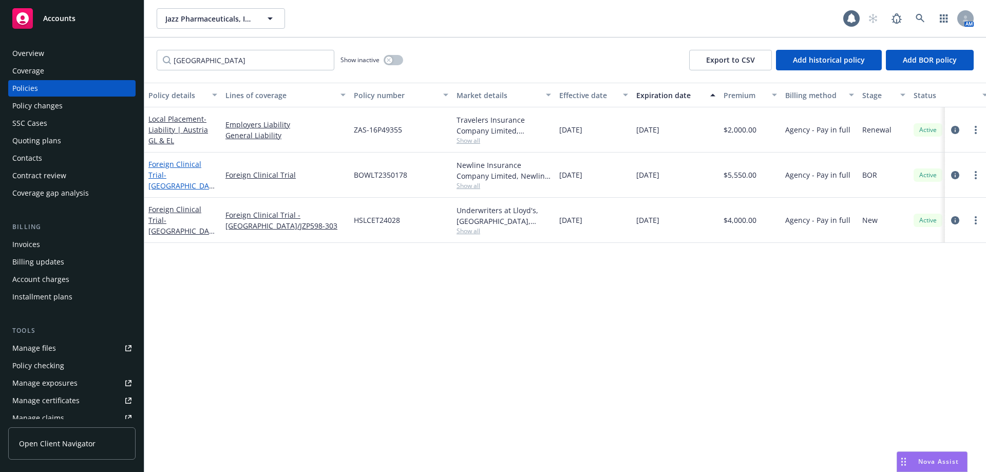
click at [180, 174] on span "- [GEOGRAPHIC_DATA]/ONC201-108" at bounding box center [181, 185] width 66 height 31
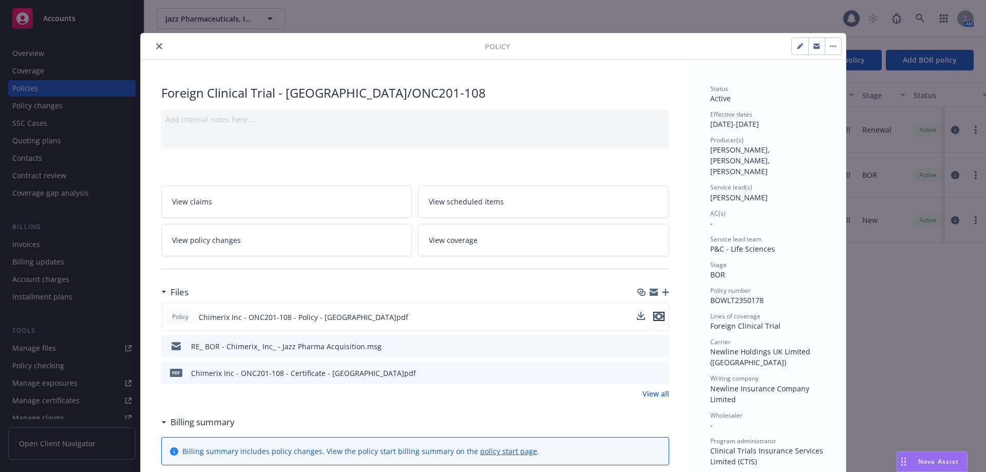
click at [655, 317] on icon "preview file" at bounding box center [658, 316] width 9 height 7
click at [156, 47] on icon "close" at bounding box center [159, 46] width 6 height 6
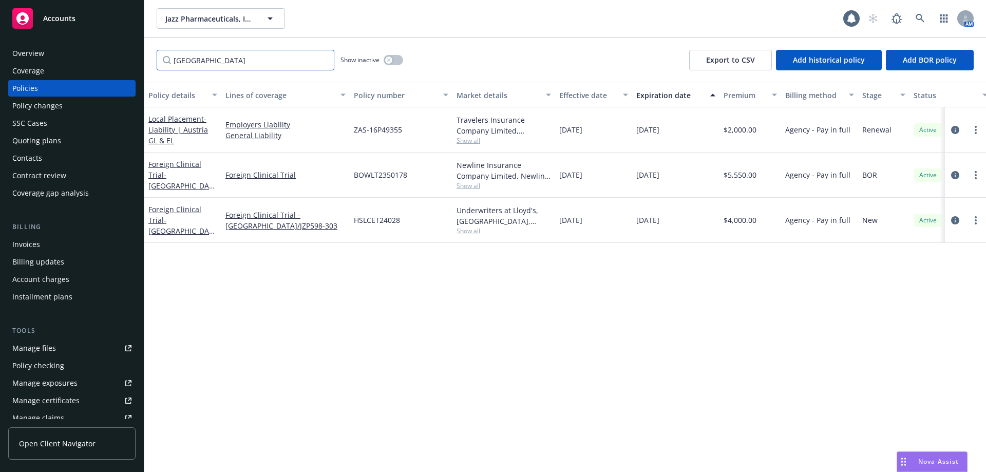
drag, startPoint x: 223, startPoint y: 60, endPoint x: 105, endPoint y: 53, distance: 118.3
click at [117, 56] on div "Accounts Overview Coverage Policies Policy changes SSC Cases Quoting plans Cont…" at bounding box center [493, 236] width 986 height 472
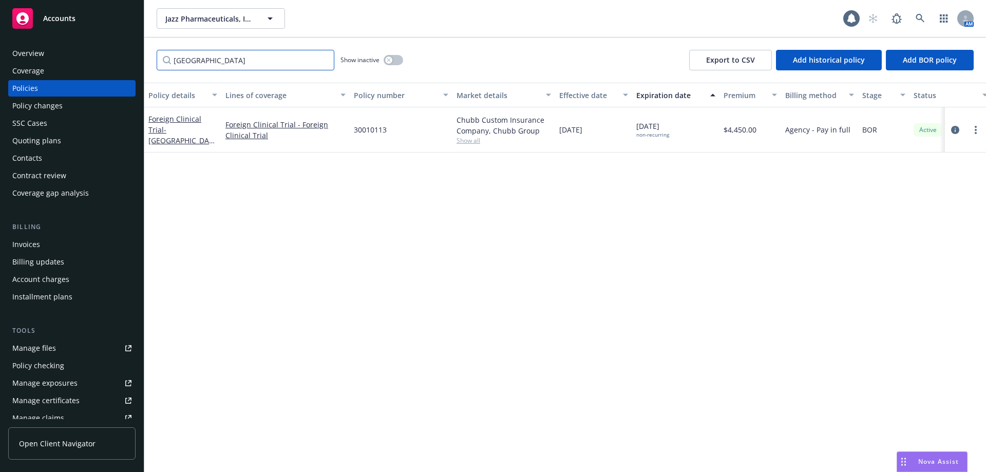
drag, startPoint x: 261, startPoint y: 63, endPoint x: 69, endPoint y: 23, distance: 196.2
click at [69, 23] on div "Accounts Overview Coverage Policies Policy changes SSC Cases Quoting plans Cont…" at bounding box center [493, 236] width 986 height 472
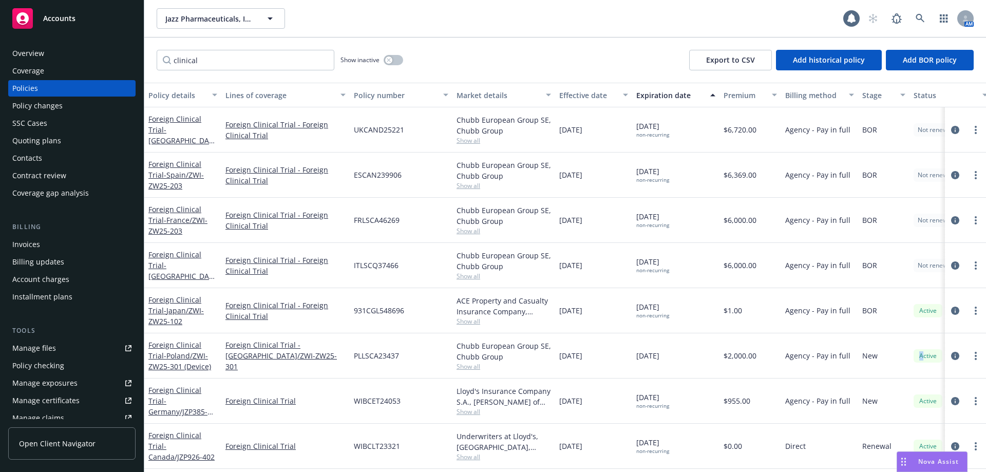
drag, startPoint x: 921, startPoint y: 339, endPoint x: 923, endPoint y: 349, distance: 10.1
click at [923, 349] on div "Active" at bounding box center [951, 355] width 82 height 45
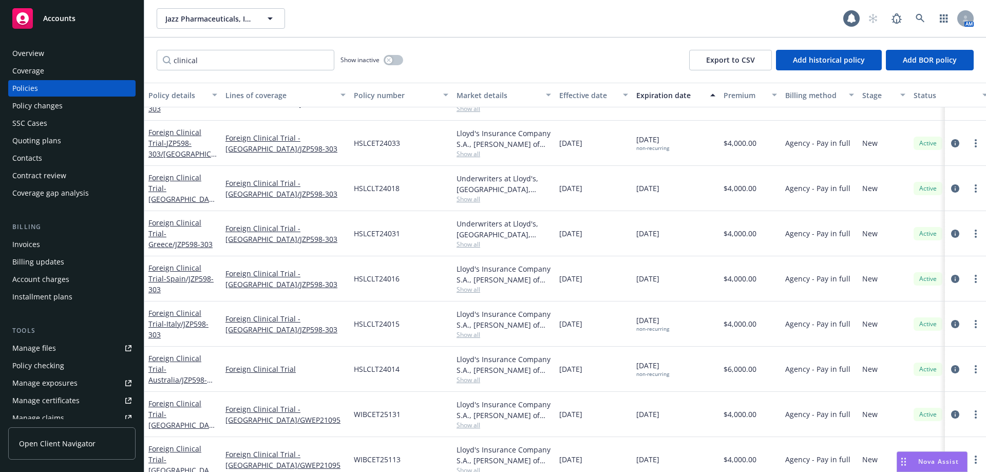
scroll to position [4153, 0]
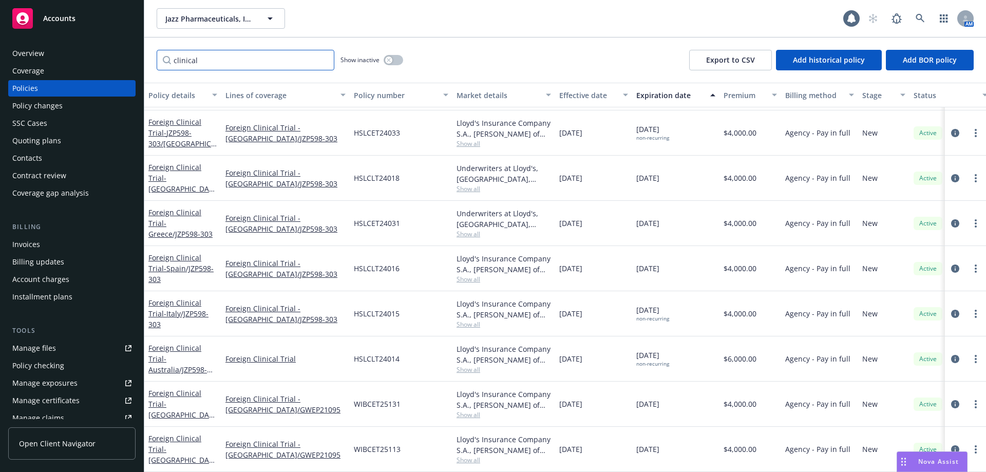
click at [231, 65] on input "clinical" at bounding box center [246, 60] width 178 height 21
drag, startPoint x: 247, startPoint y: 65, endPoint x: 15, endPoint y: 31, distance: 234.5
click at [17, 31] on div "Accounts Overview Coverage Policies Policy changes SSC Cases Quoting plans Cont…" at bounding box center [493, 236] width 986 height 472
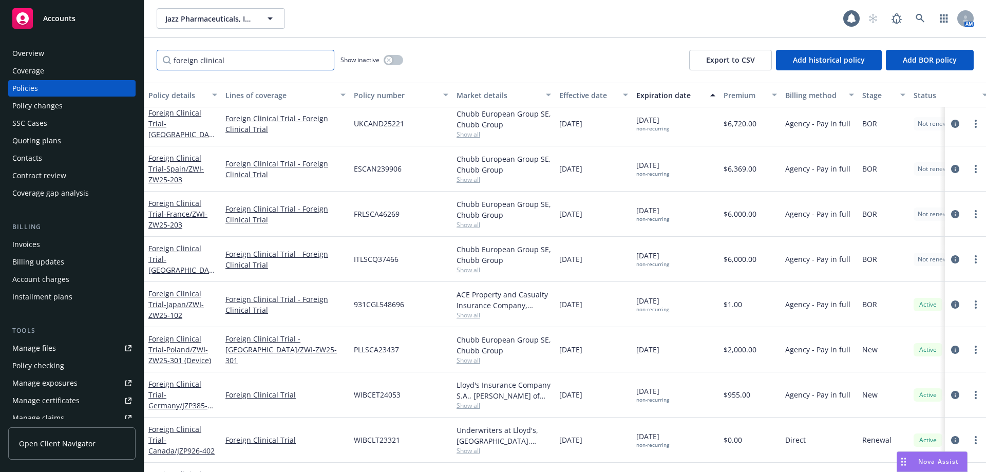
scroll to position [0, 0]
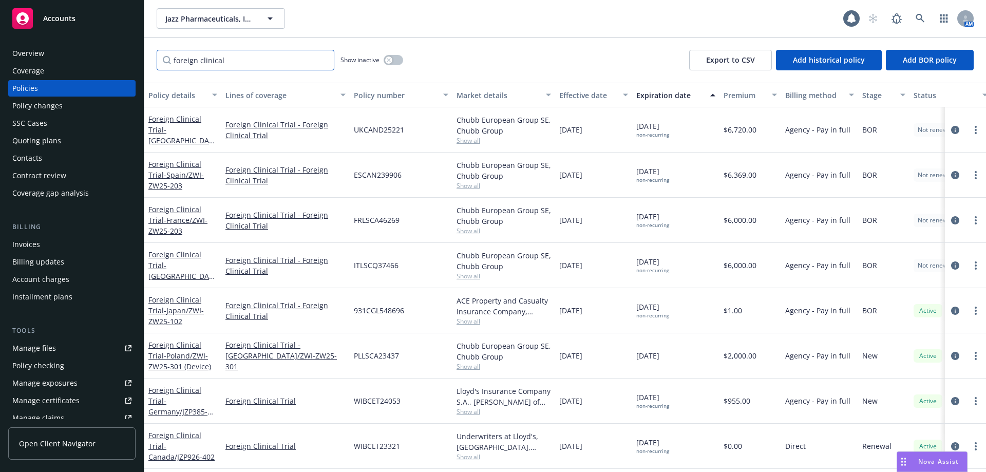
type input "foreign clinical"
